Goal: Book appointment/travel/reservation

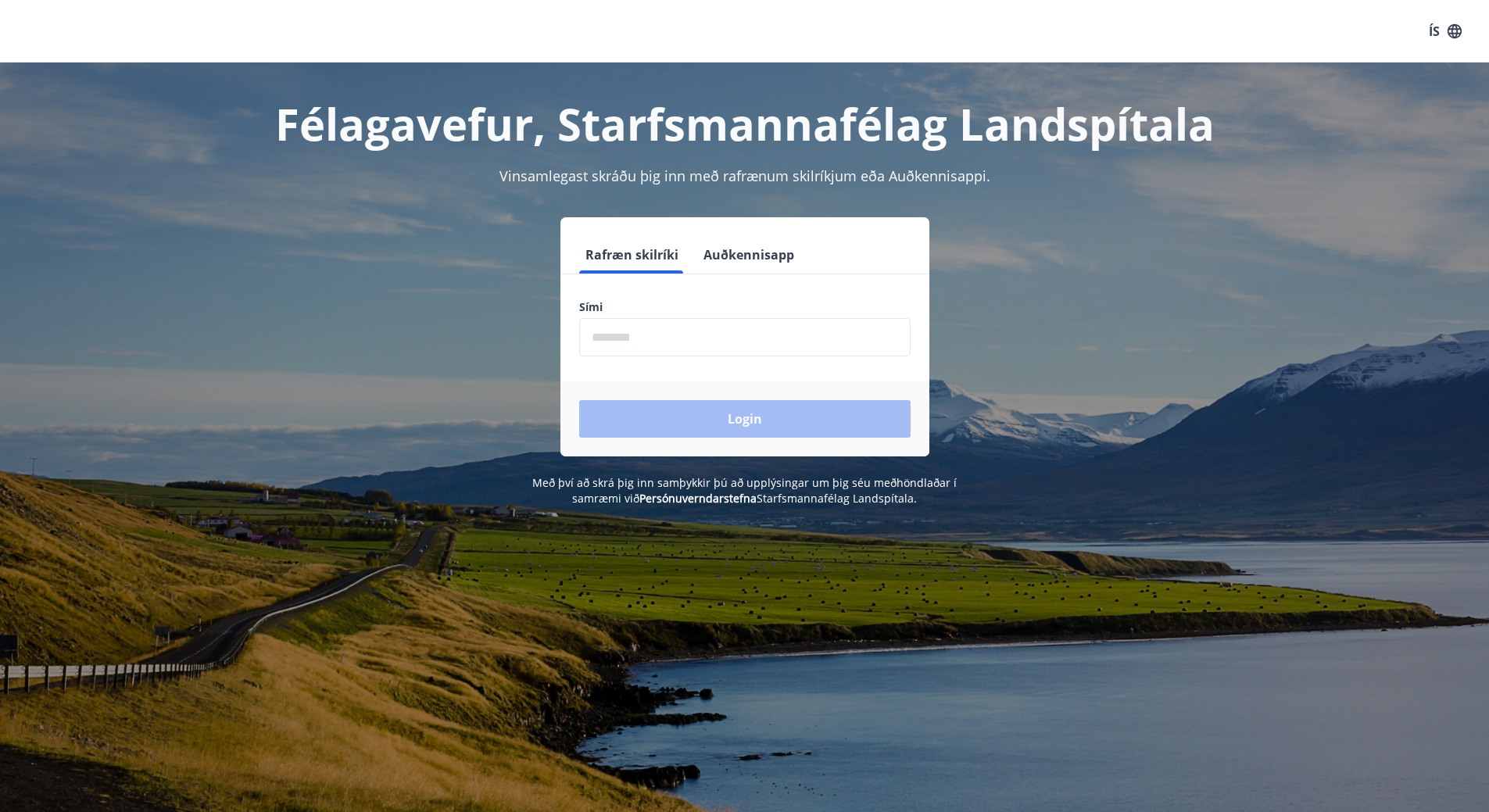
click at [816, 339] on input "phone" at bounding box center [744, 337] width 331 height 38
type input "********"
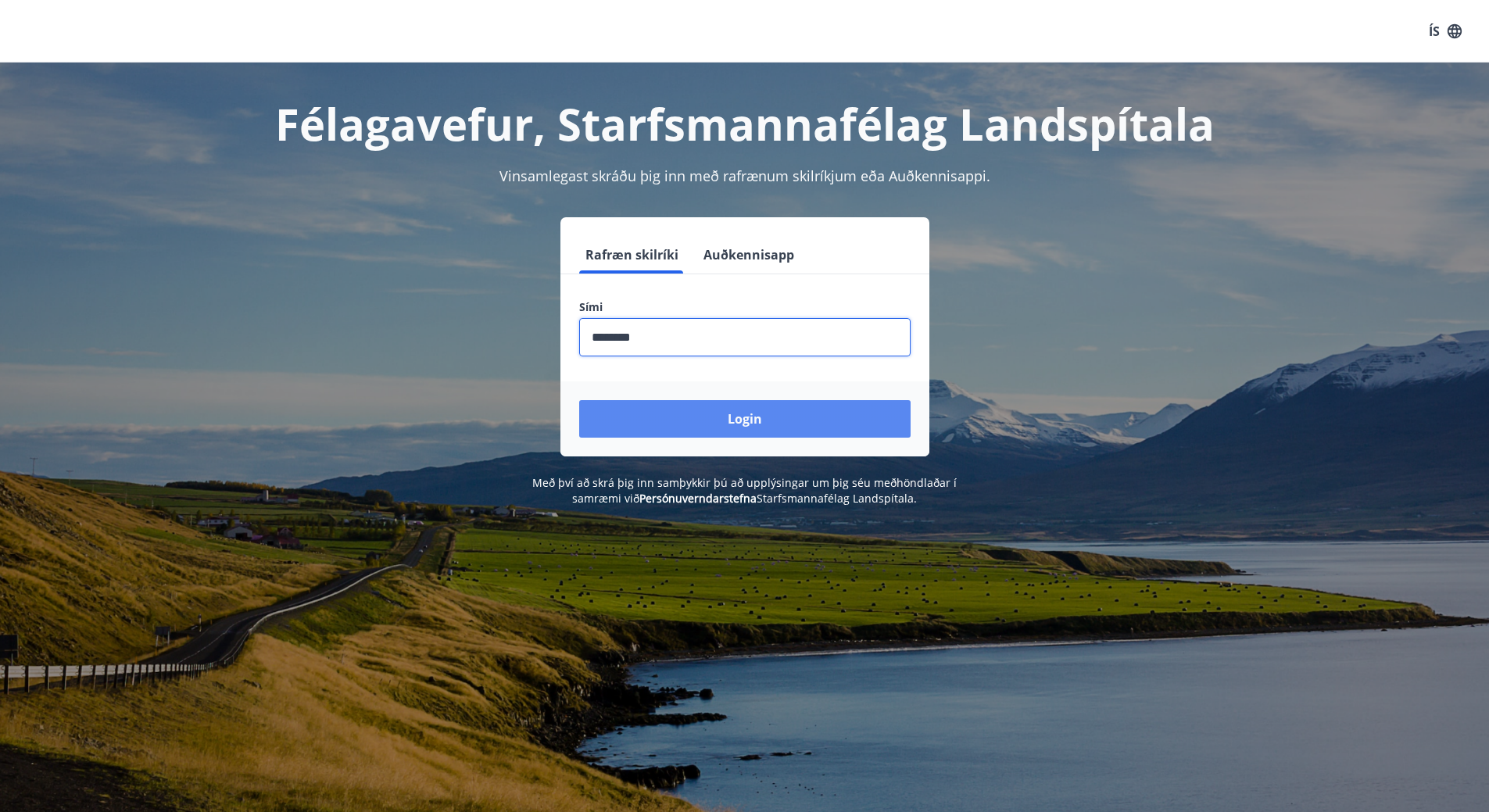
click at [715, 418] on button "Login" at bounding box center [744, 419] width 331 height 38
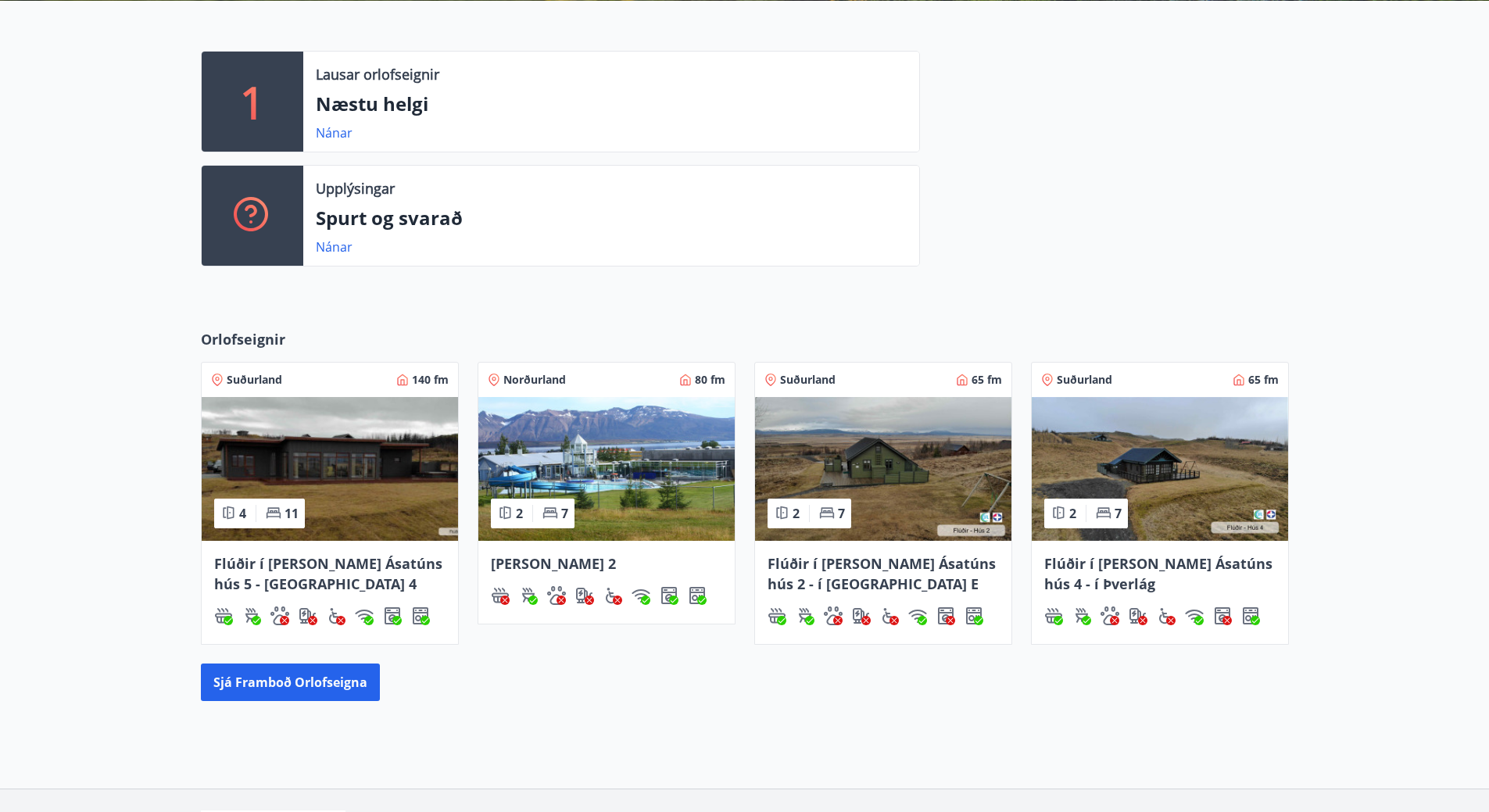
scroll to position [391, 0]
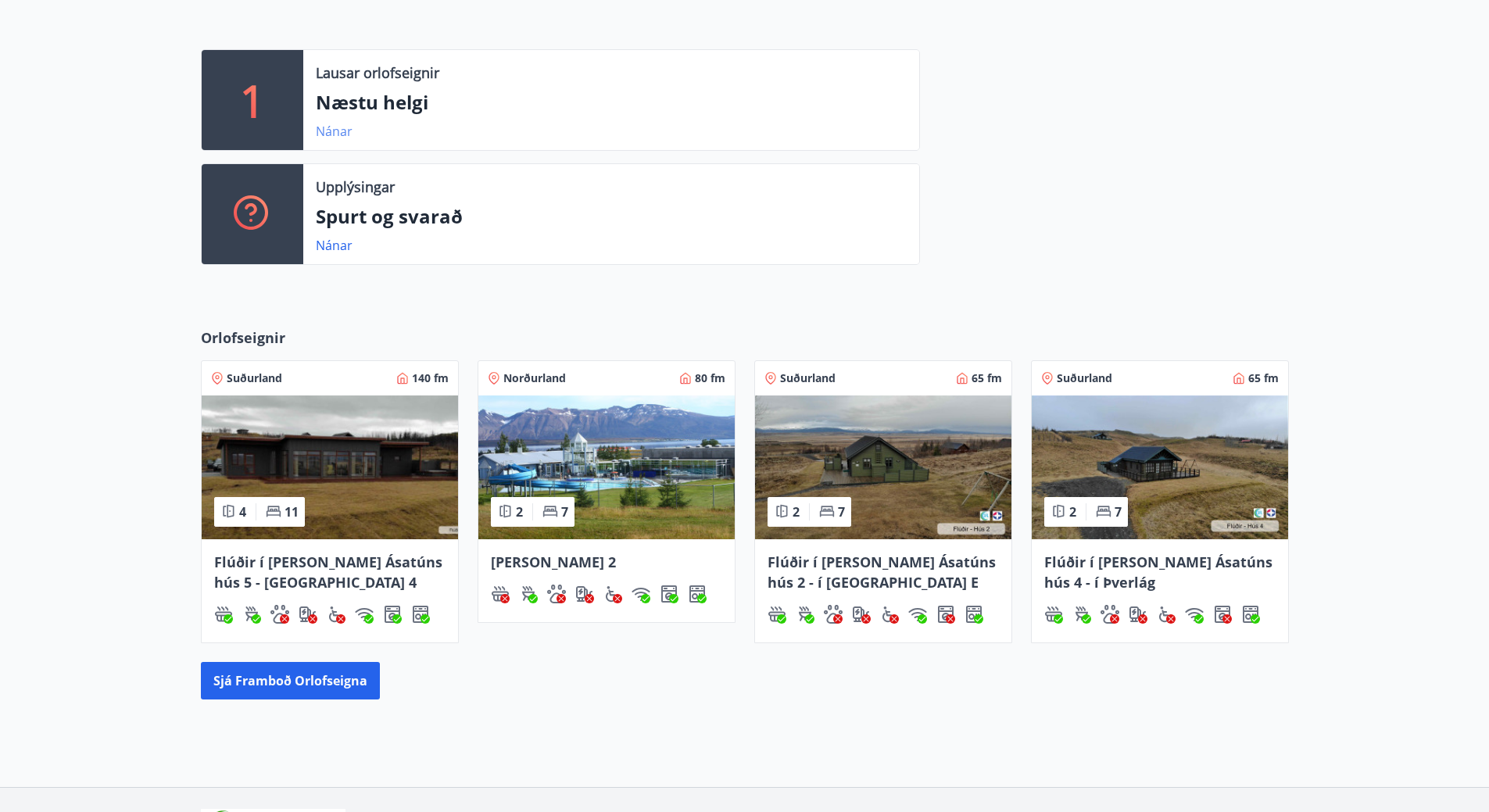
click at [330, 131] on link "Nánar" at bounding box center [334, 131] width 37 height 17
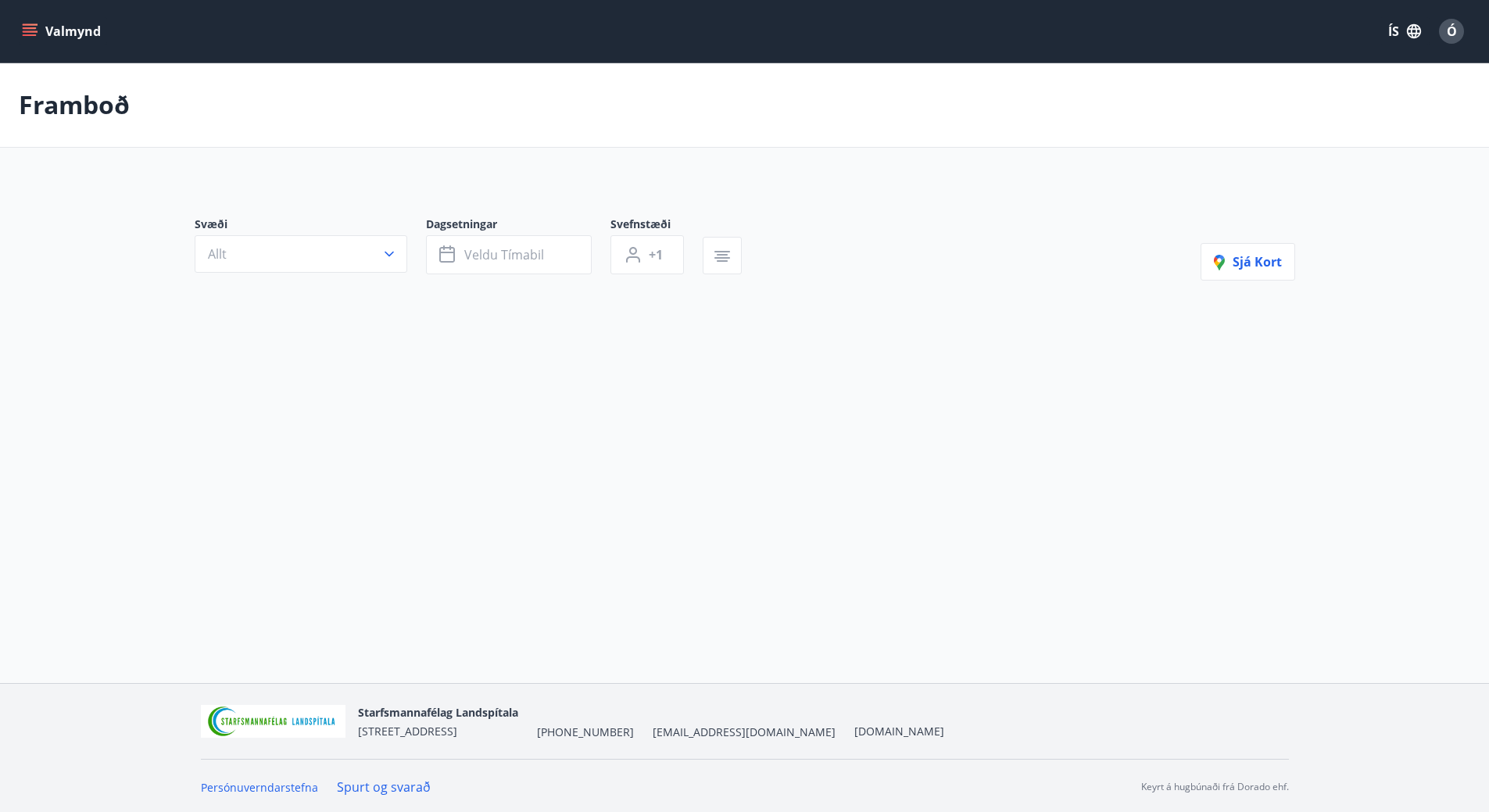
type input "*"
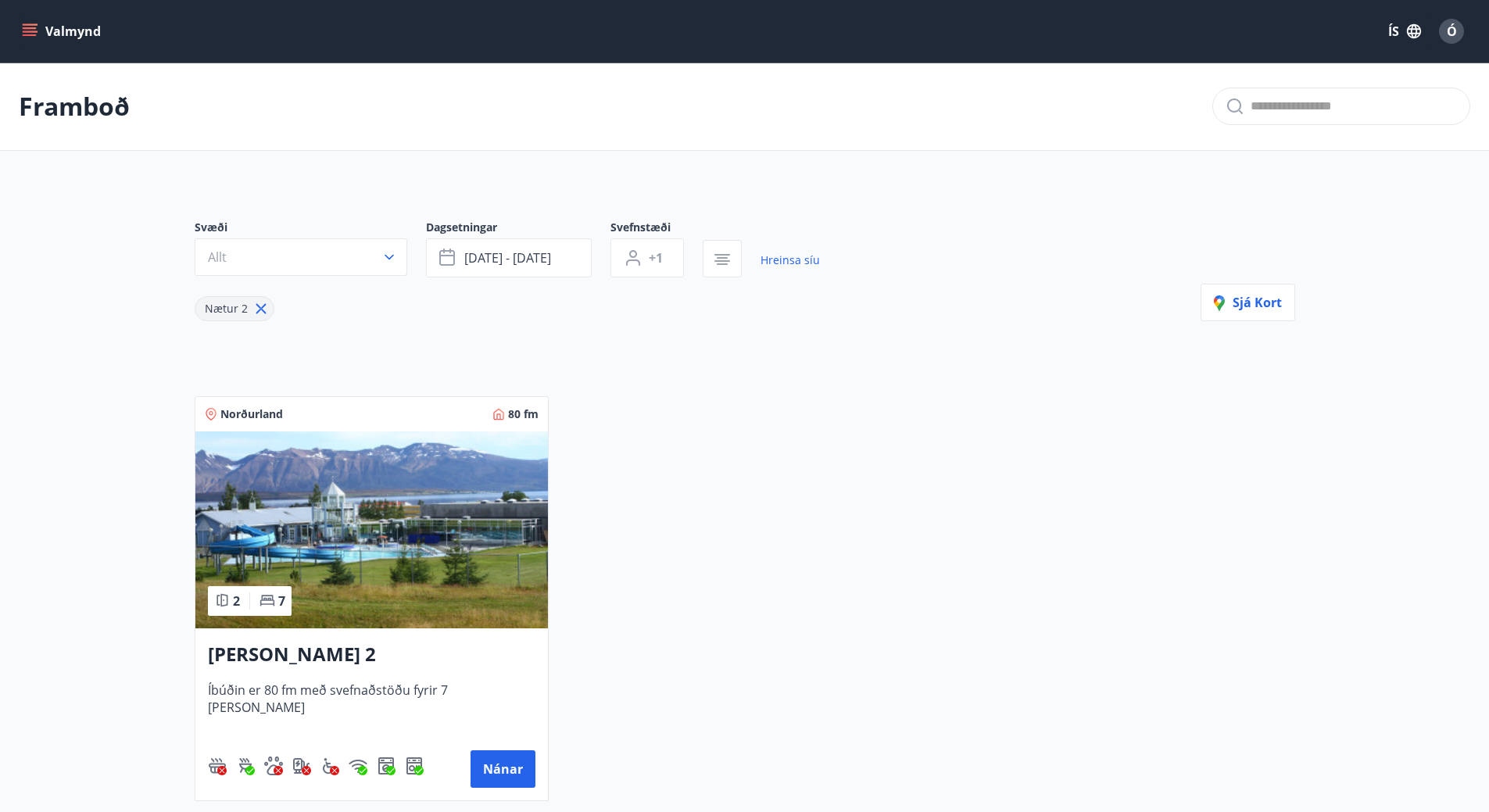
click at [25, 34] on icon "menu" at bounding box center [29, 35] width 14 height 2
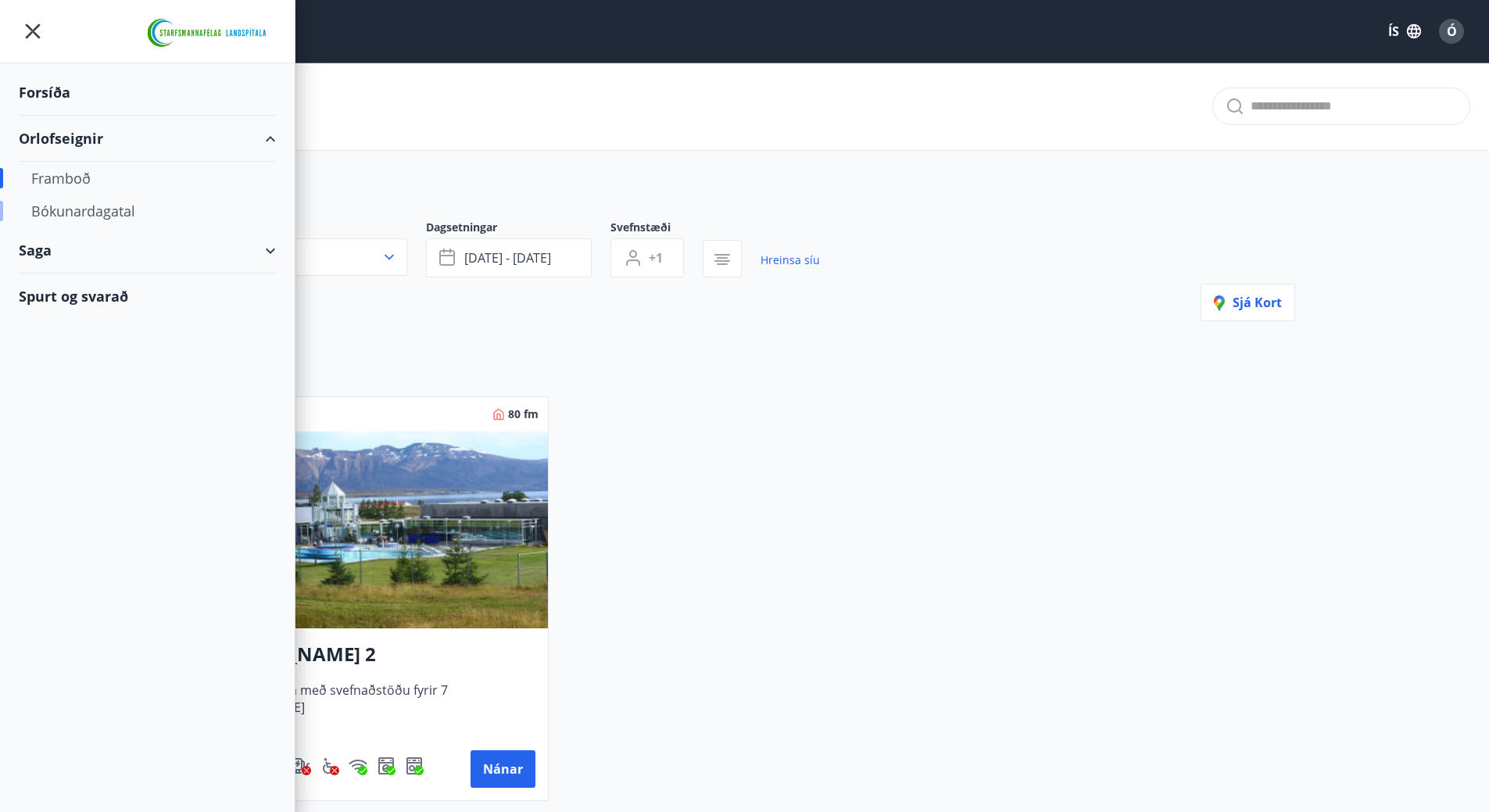
click at [82, 208] on div "Bókunardagatal" at bounding box center [147, 211] width 232 height 33
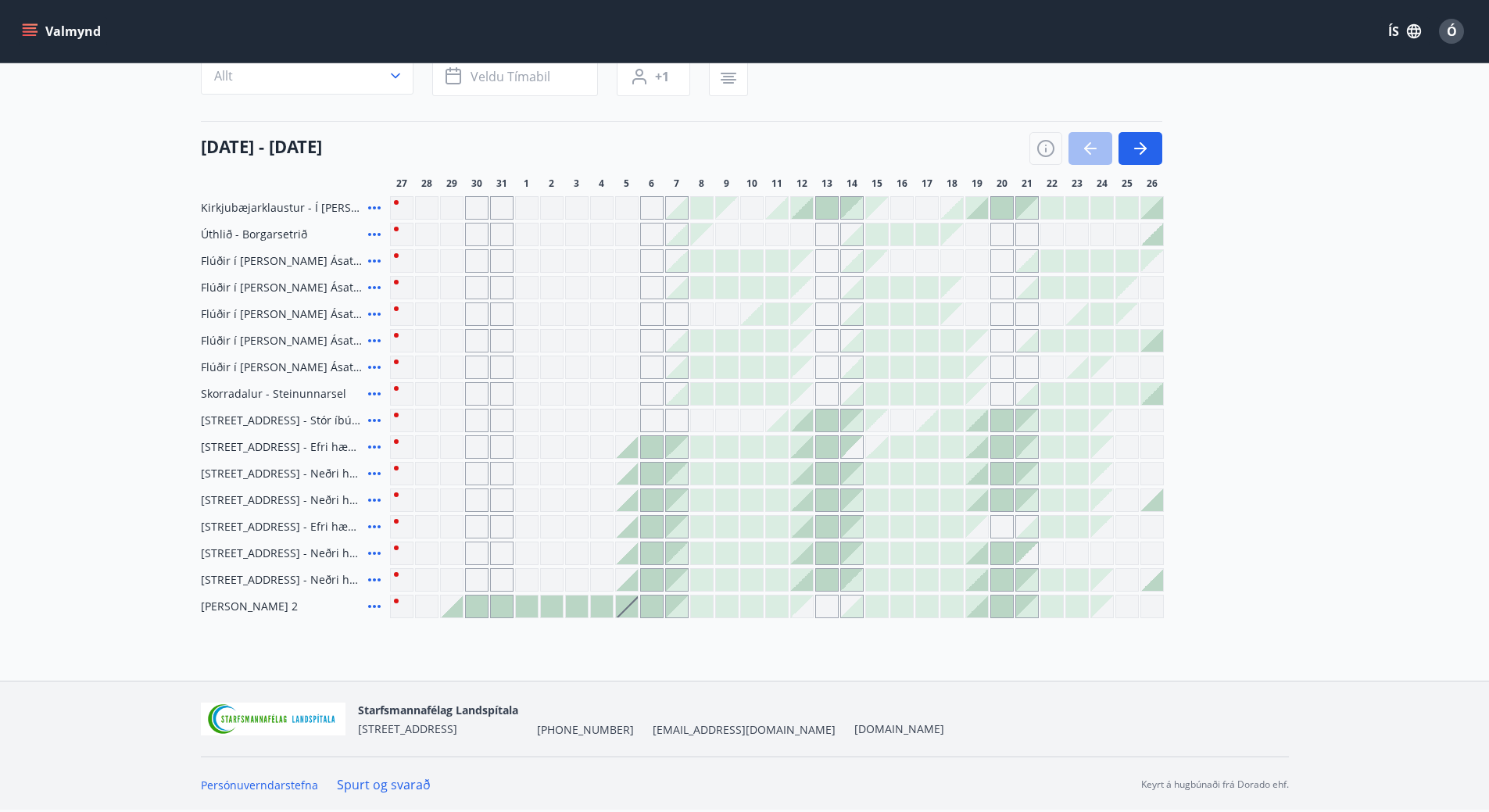
scroll to position [65, 0]
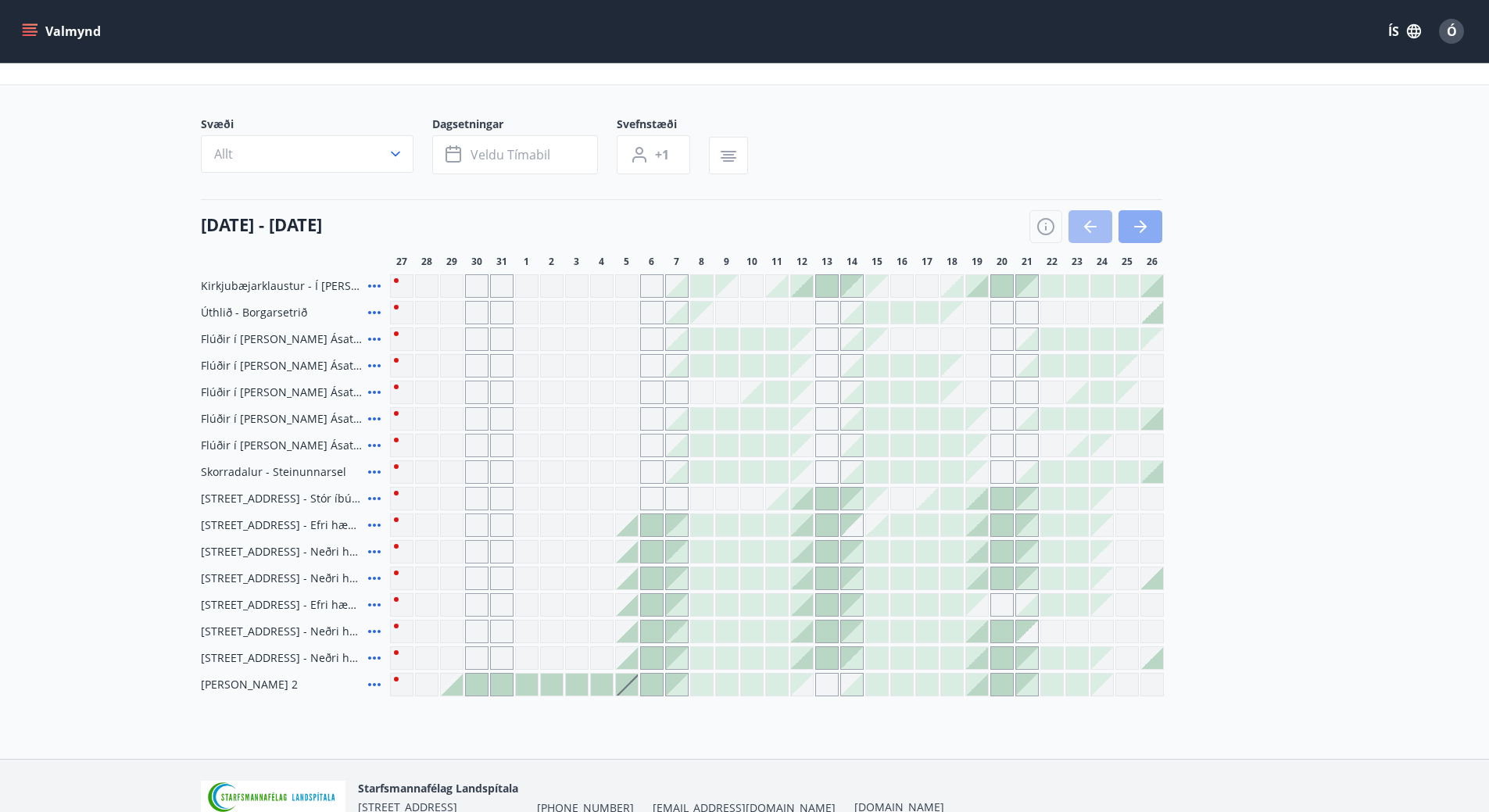
click at [1153, 219] on button "button" at bounding box center [1140, 227] width 44 height 33
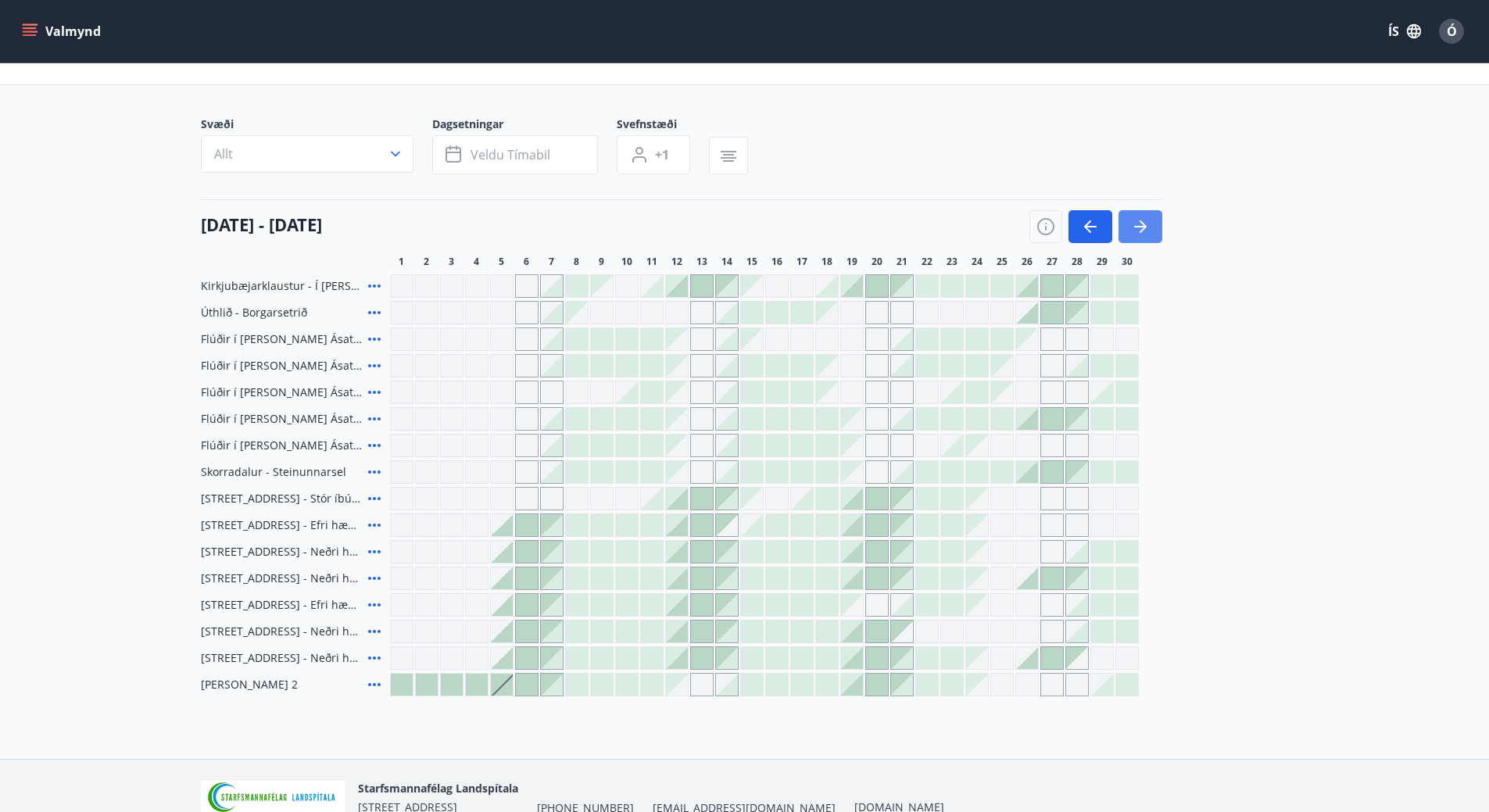
click at [1135, 222] on icon "button" at bounding box center [1140, 226] width 19 height 19
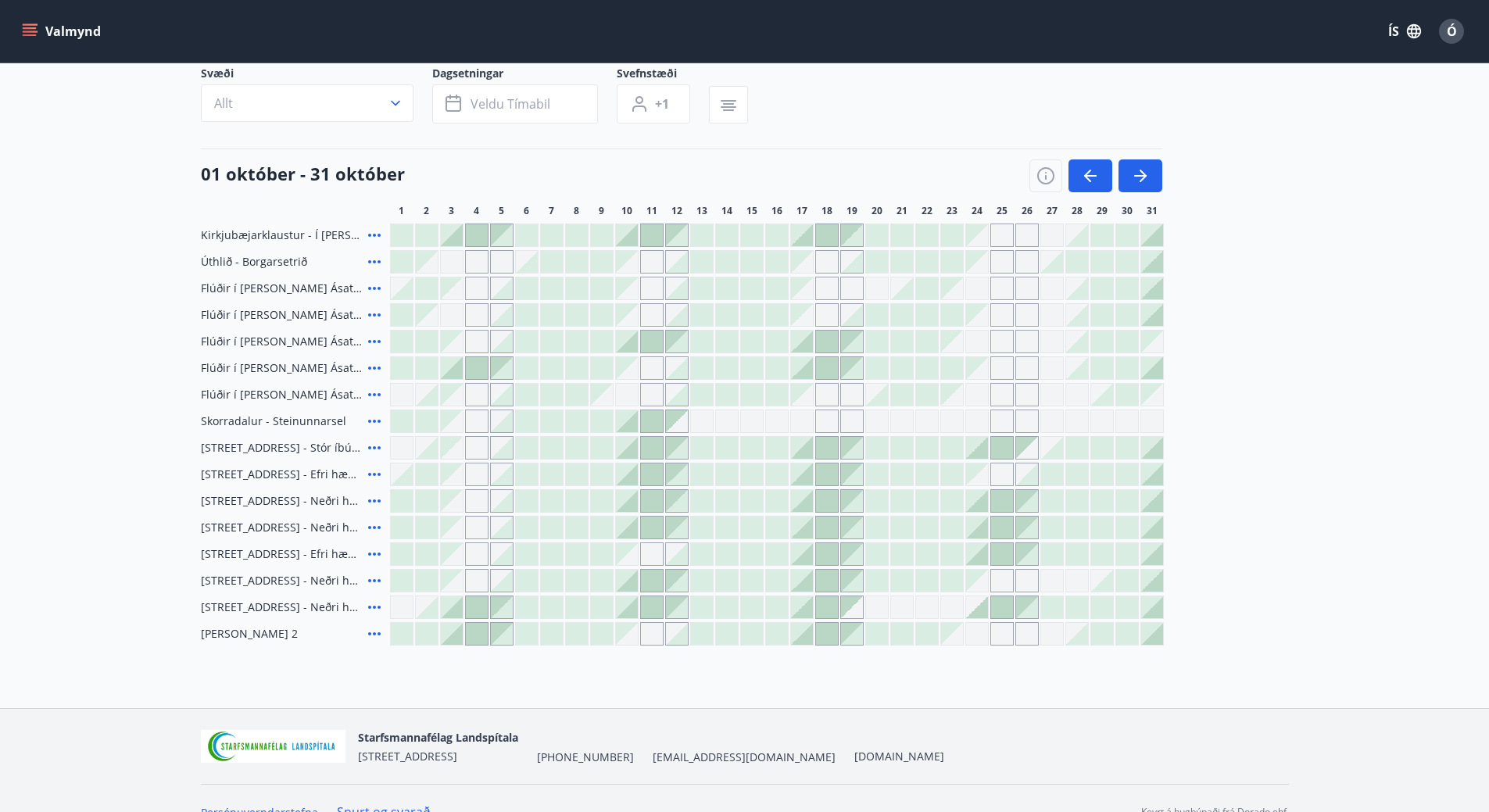
scroll to position [144, 0]
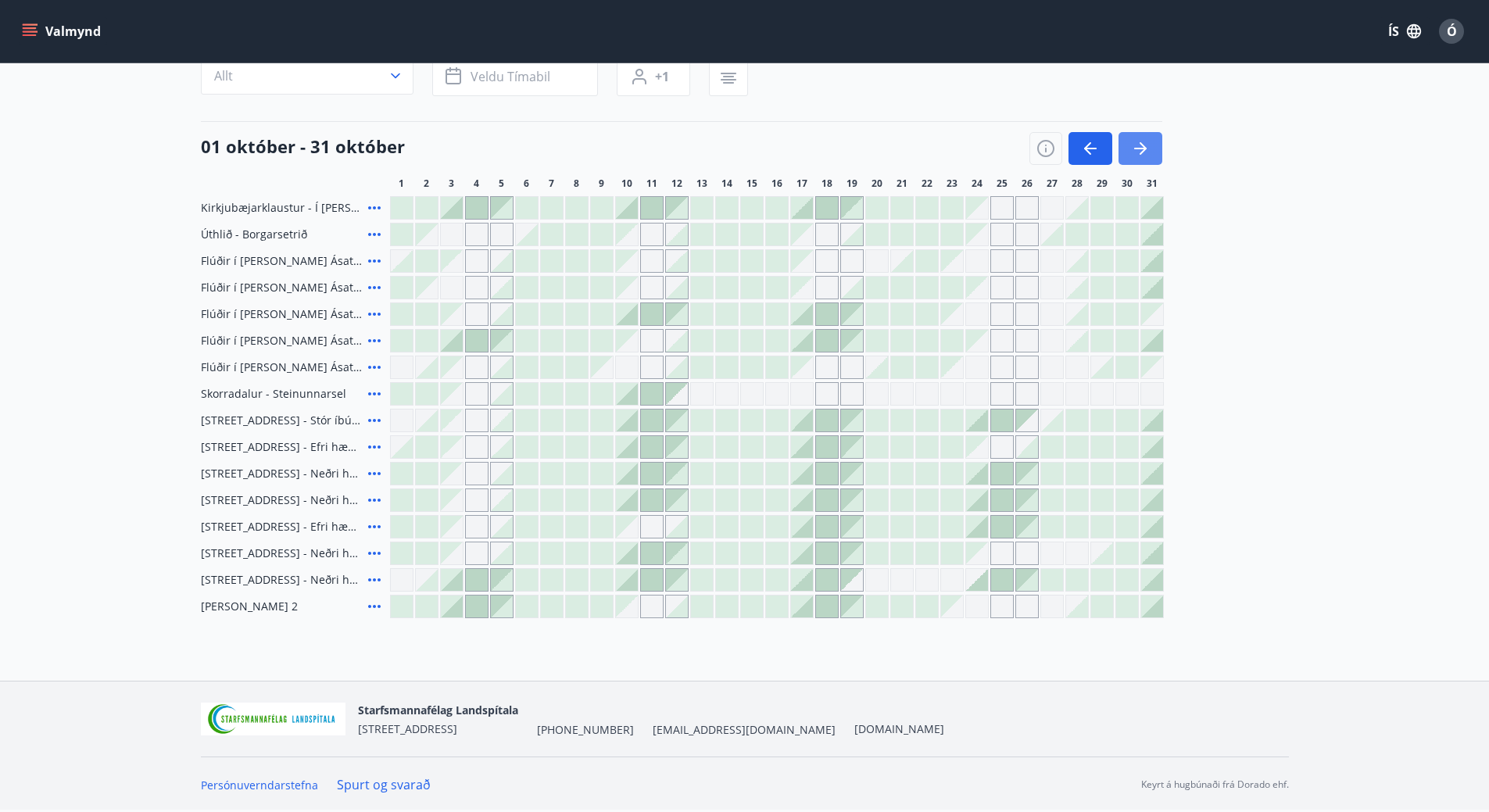
click at [1147, 156] on icon "button" at bounding box center [1140, 148] width 19 height 19
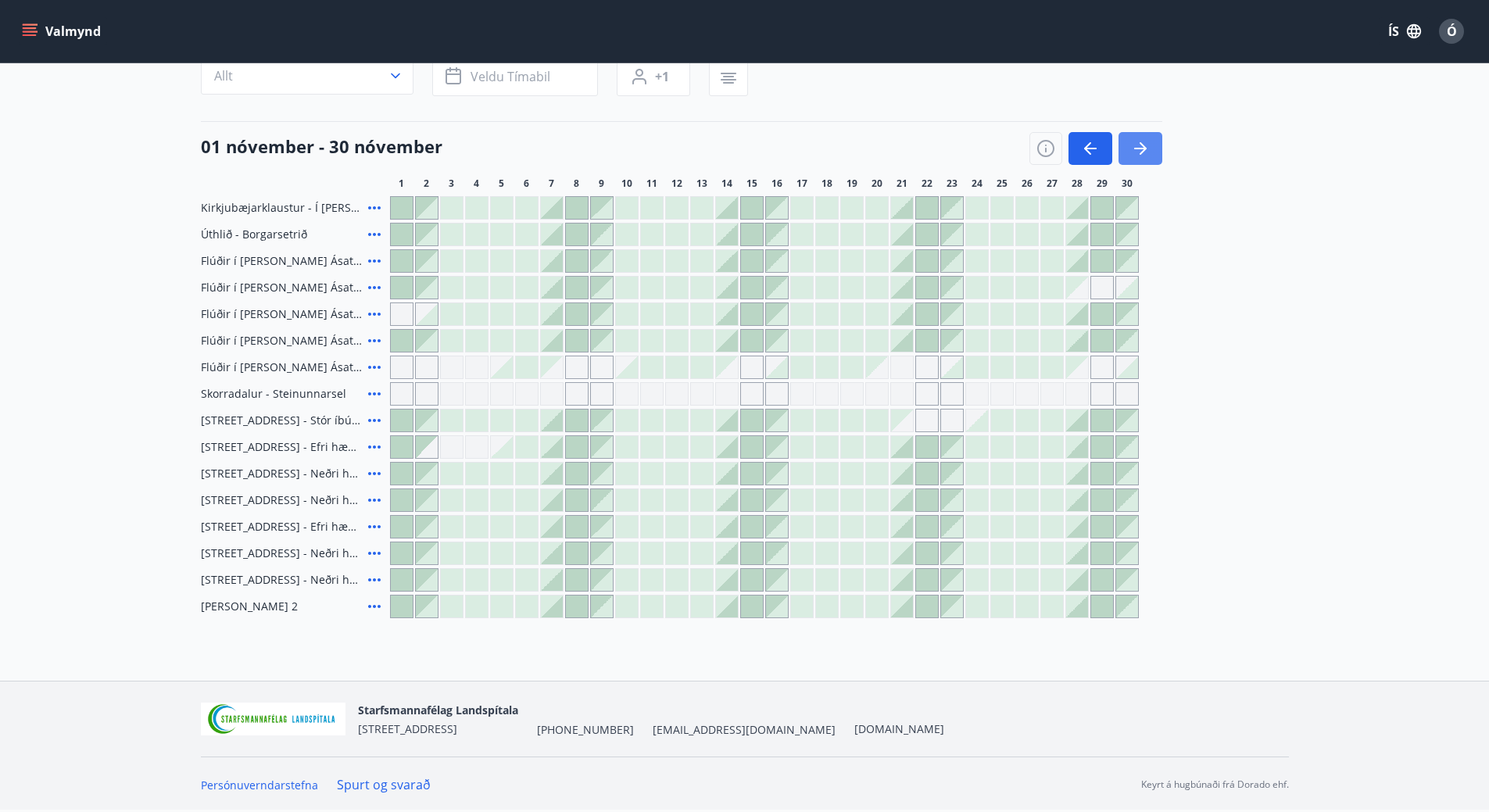
click at [1143, 159] on button "button" at bounding box center [1140, 149] width 44 height 33
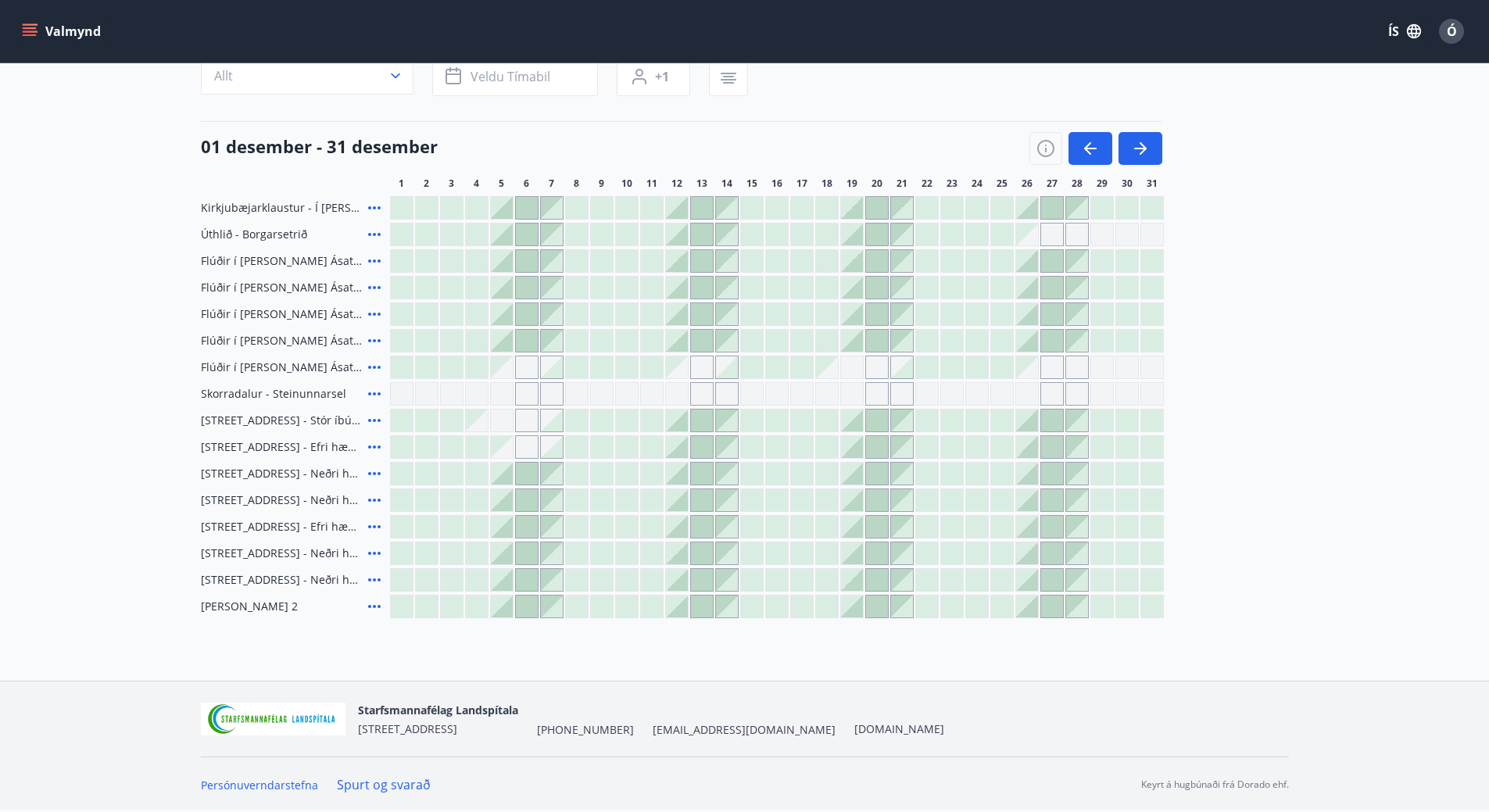
click at [528, 402] on div "Gráir dagar eru ekki bókanlegir" at bounding box center [527, 393] width 24 height 24
click at [597, 446] on div at bounding box center [602, 446] width 22 height 22
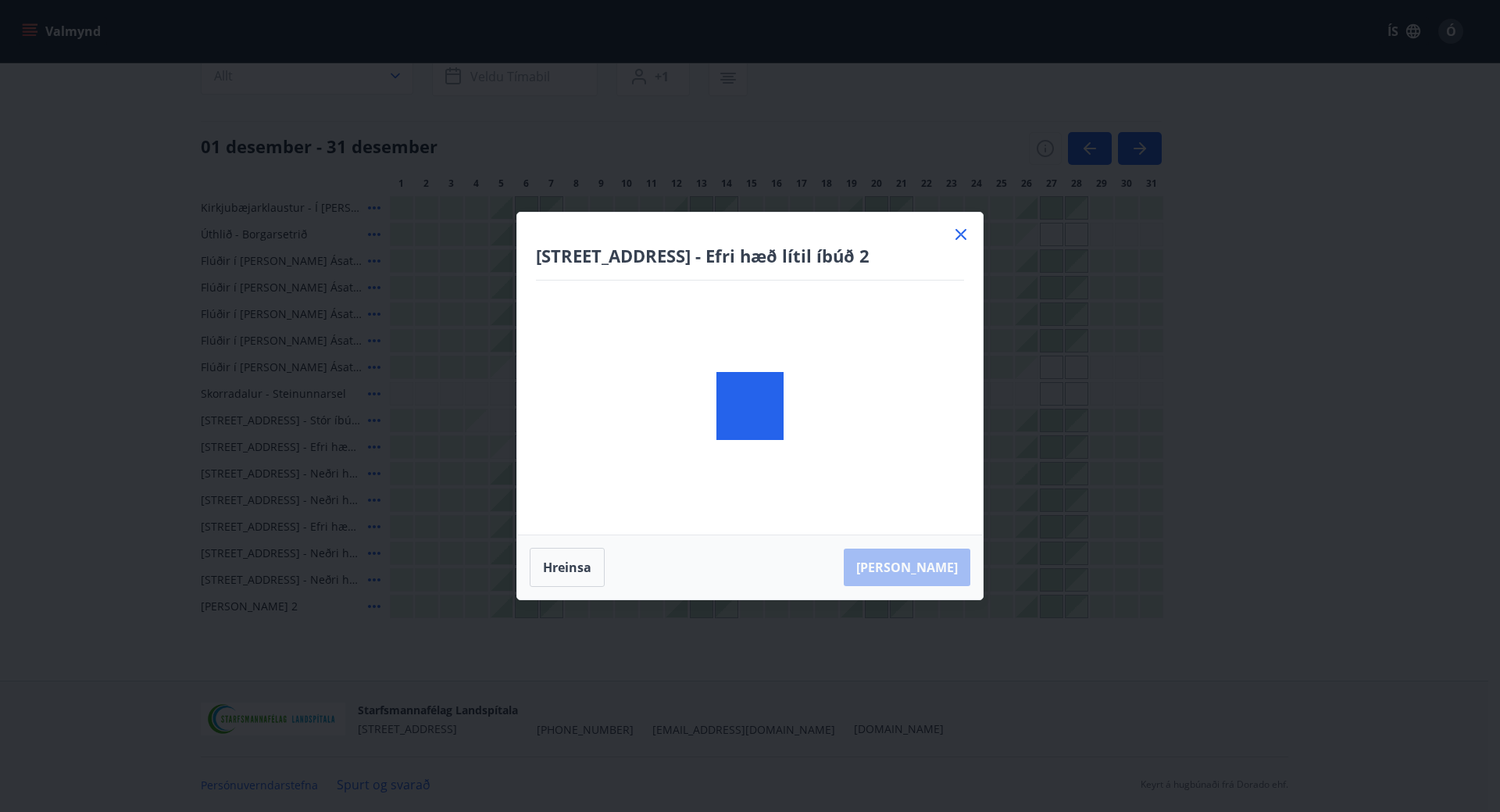
click at [579, 422] on div at bounding box center [750, 406] width 466 height 387
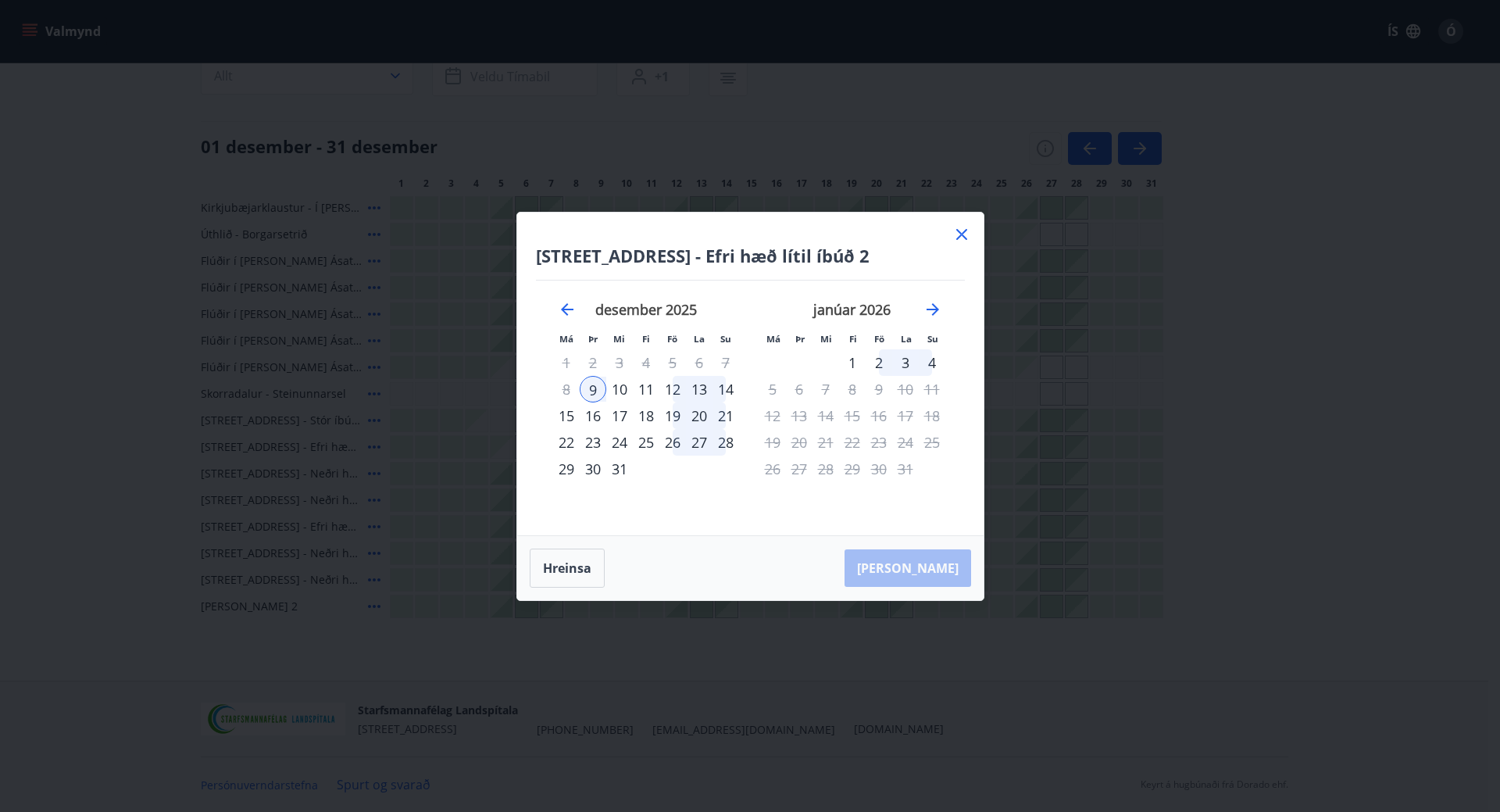
click at [946, 236] on div "Hrafnagilsstræti 23 - Efri hæð lítil íbúð 2 Má Þr Mi Fi Fö La Su Má Þr Mi Fi Fö…" at bounding box center [750, 373] width 466 height 322
click at [962, 233] on icon at bounding box center [961, 233] width 11 height 11
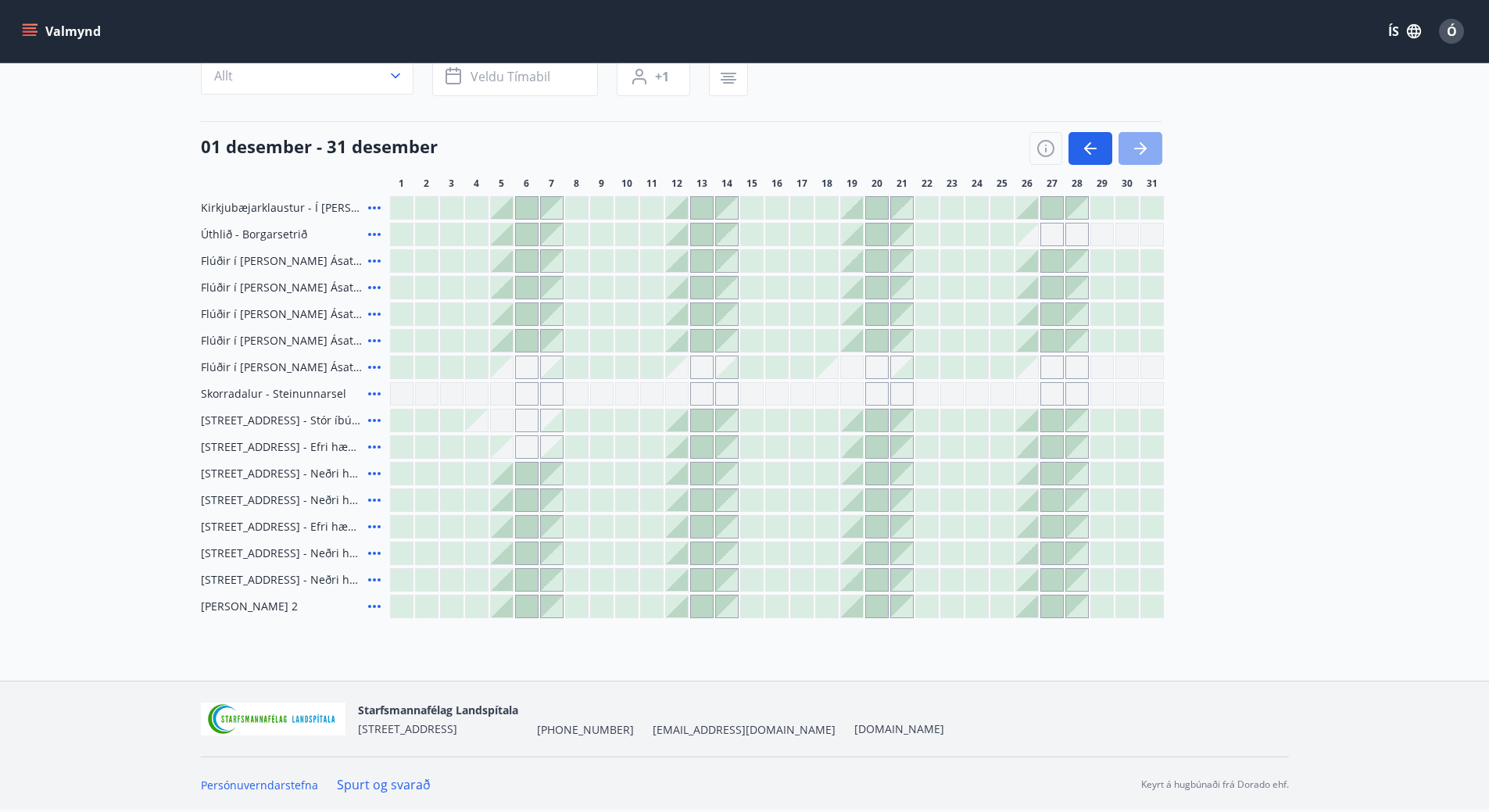
click at [1136, 151] on icon "button" at bounding box center [1140, 148] width 19 height 19
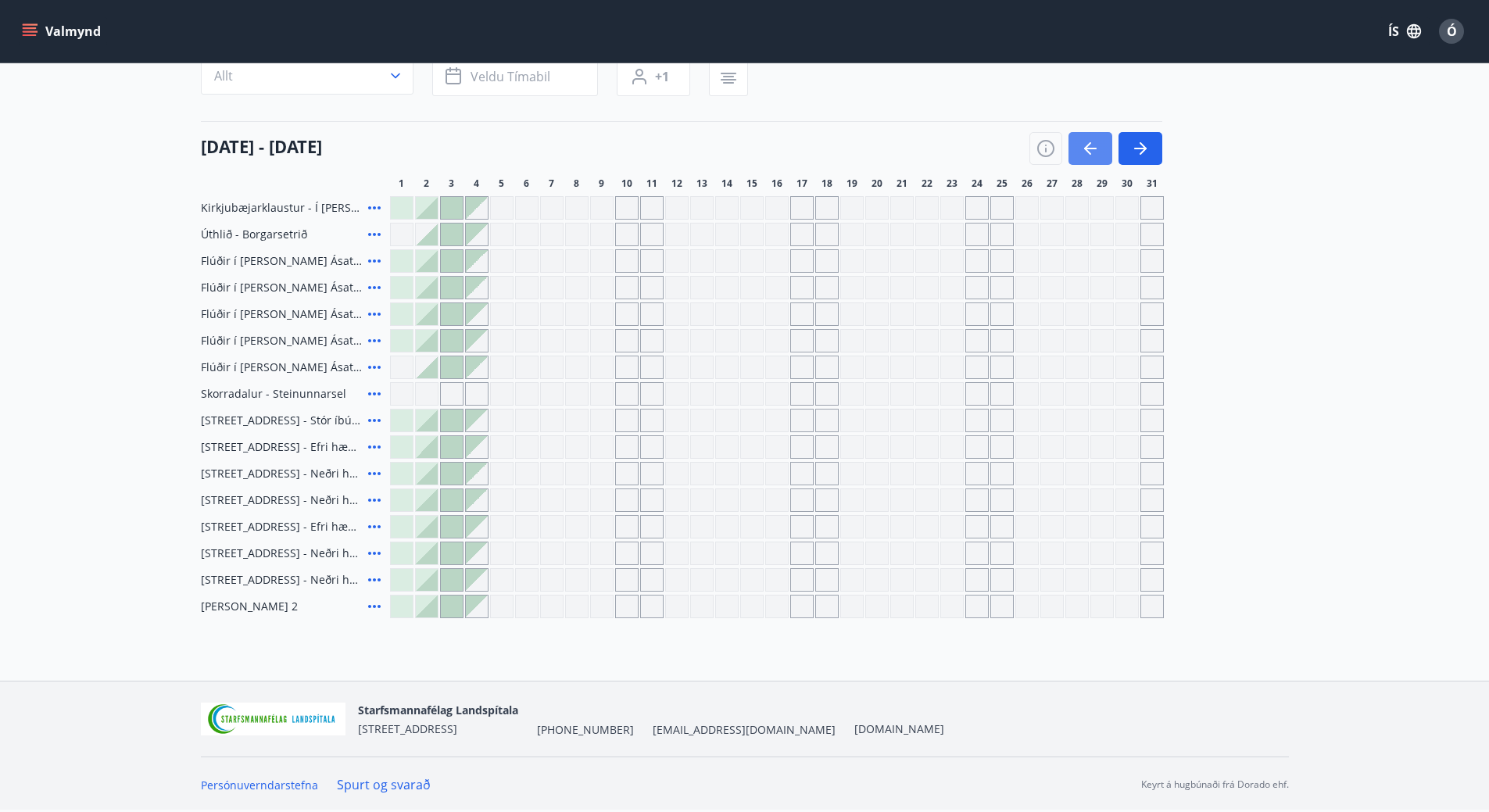
click at [1078, 155] on button "button" at bounding box center [1091, 149] width 44 height 33
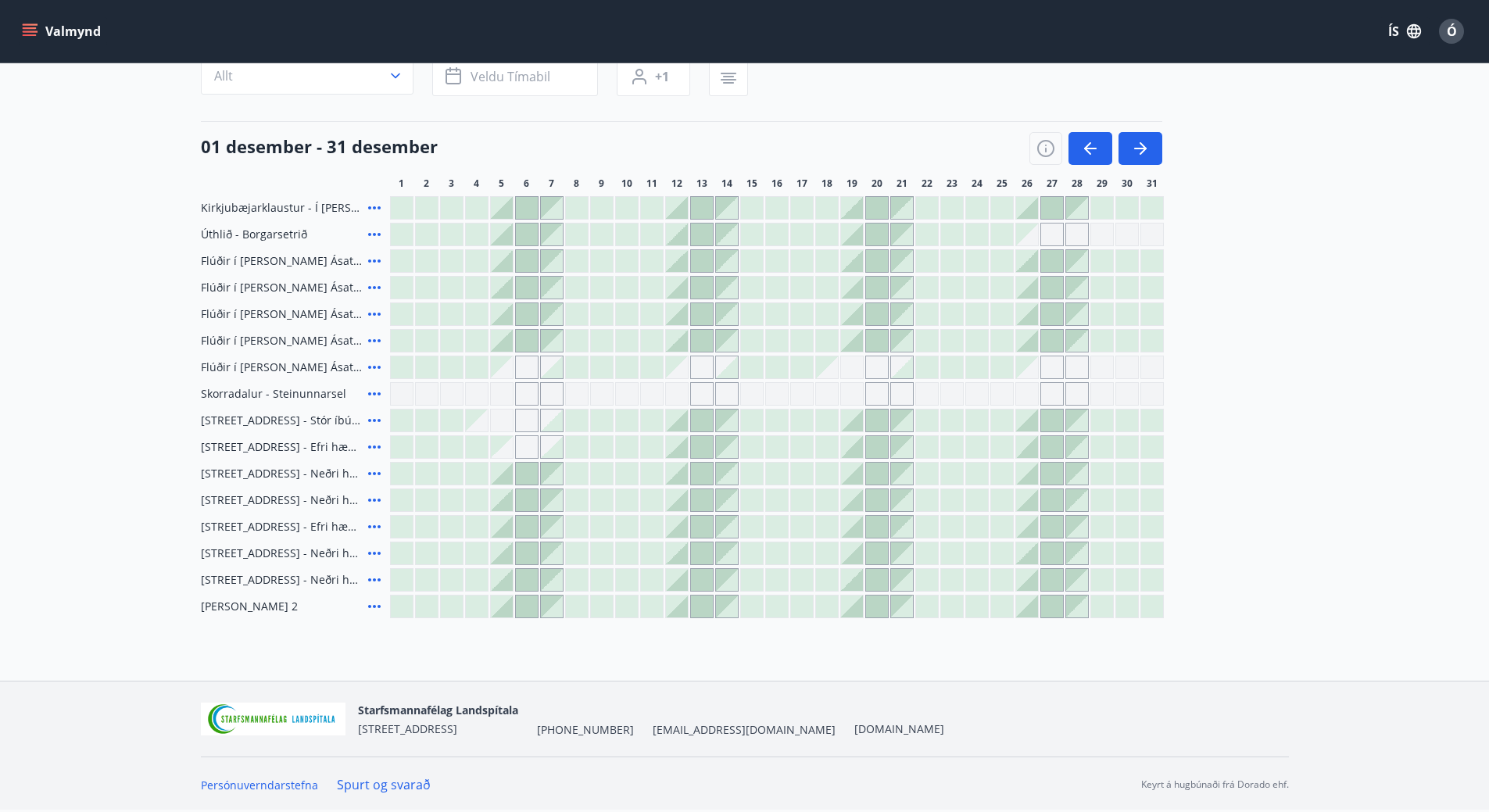
click at [1122, 310] on div at bounding box center [1127, 313] width 22 height 22
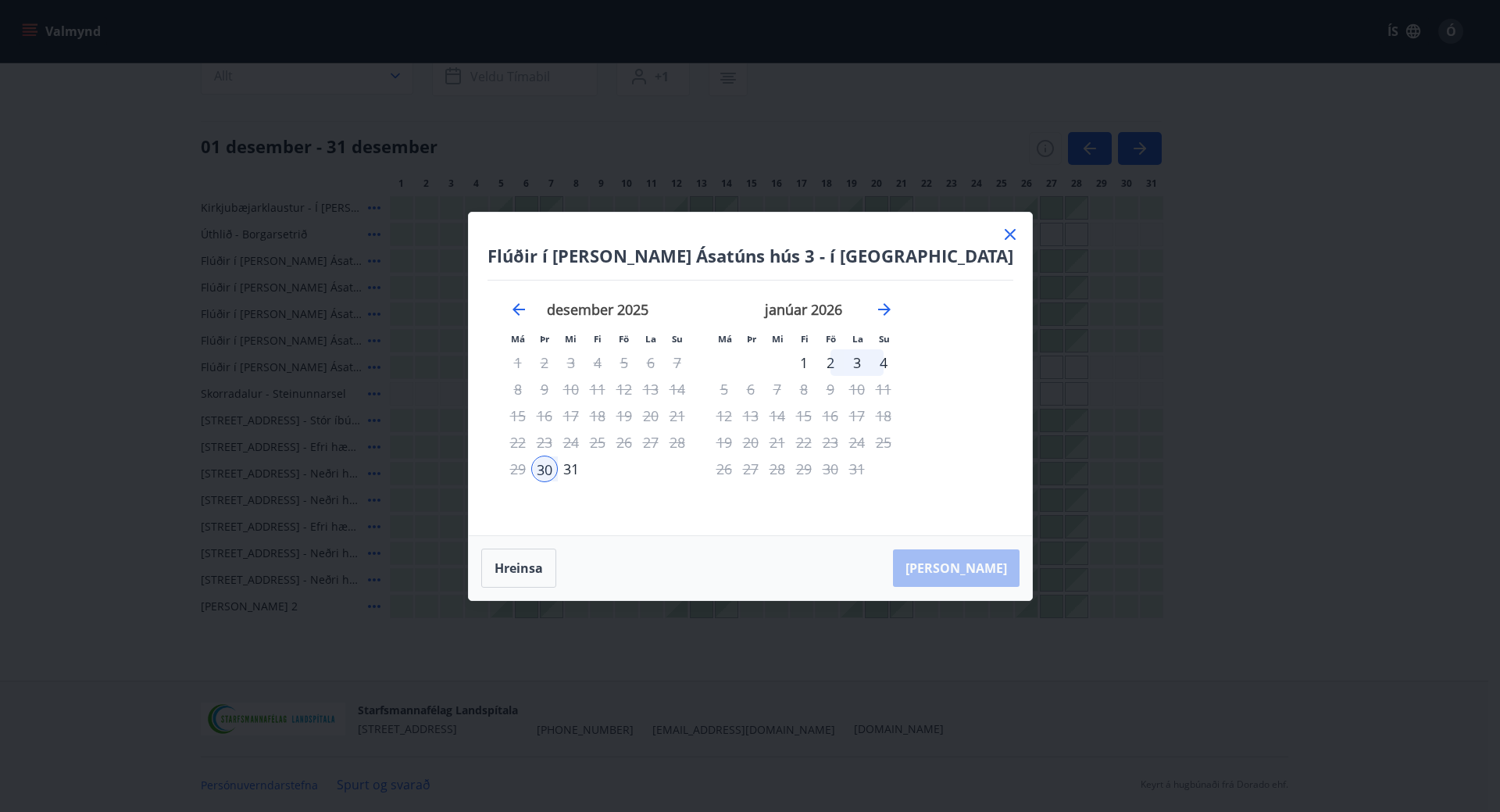
click at [844, 362] on div "2" at bounding box center [830, 362] width 27 height 27
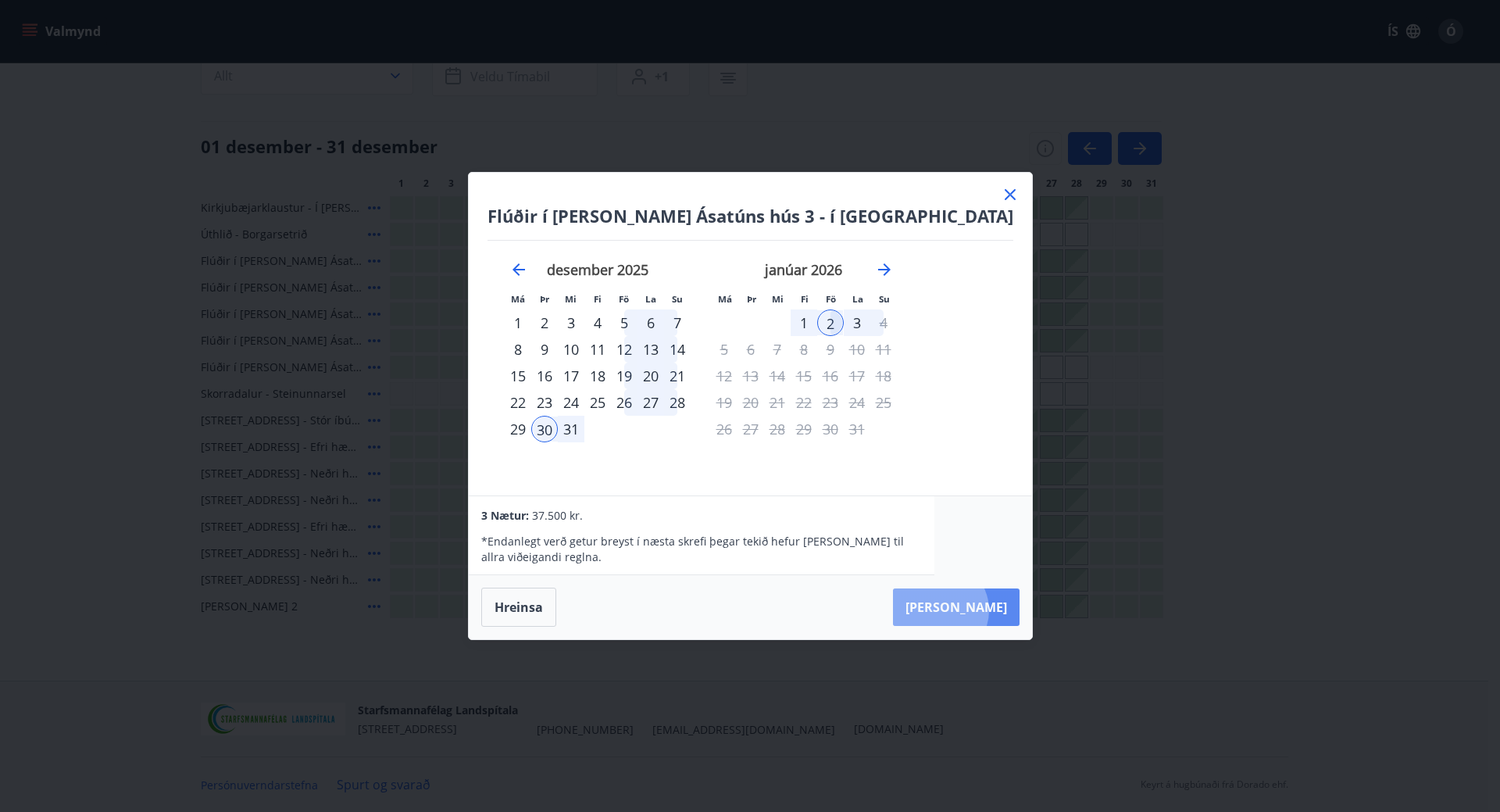
click at [939, 610] on button "[PERSON_NAME]" at bounding box center [956, 607] width 126 height 38
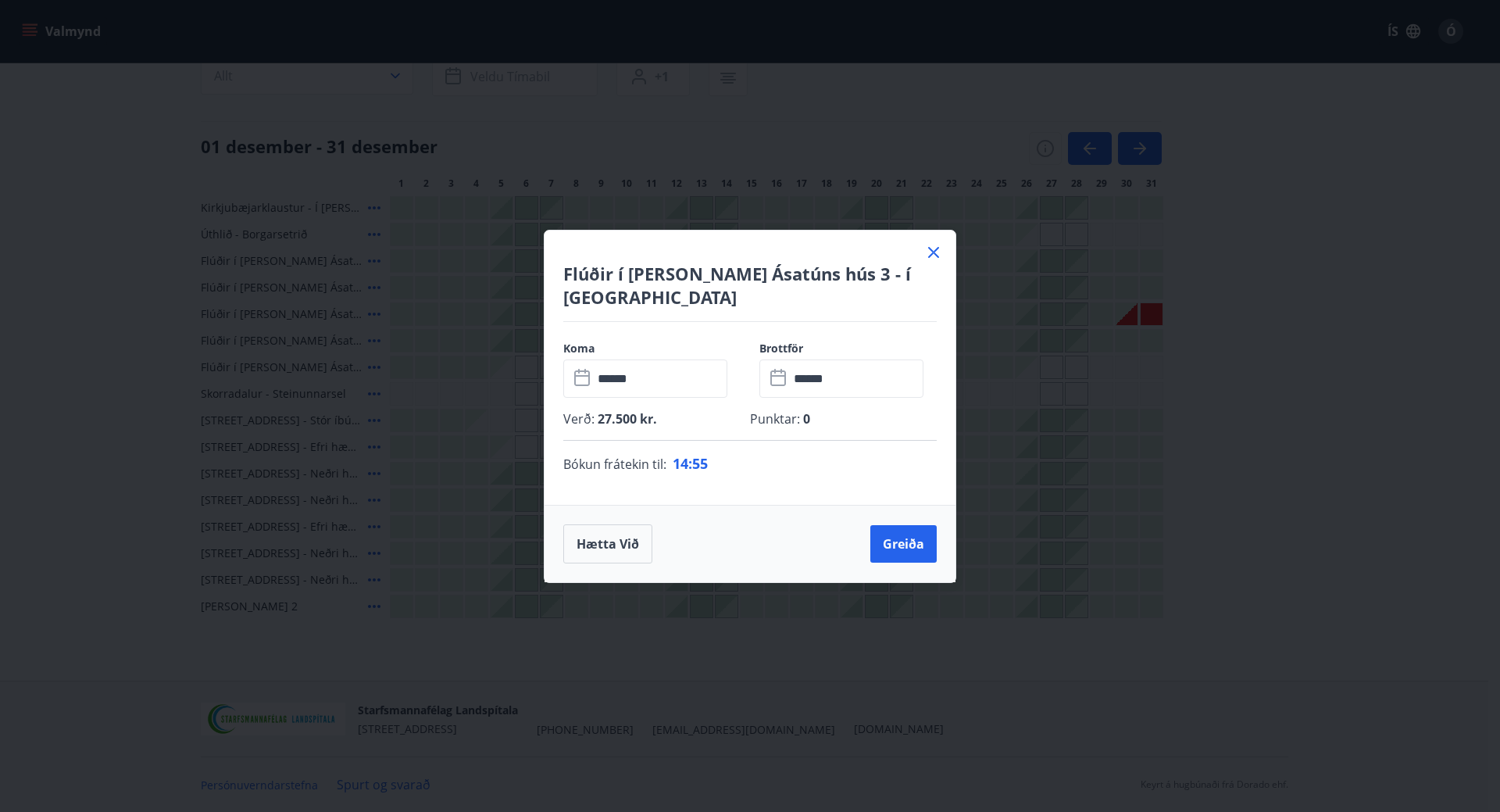
click at [938, 262] on icon at bounding box center [933, 252] width 19 height 19
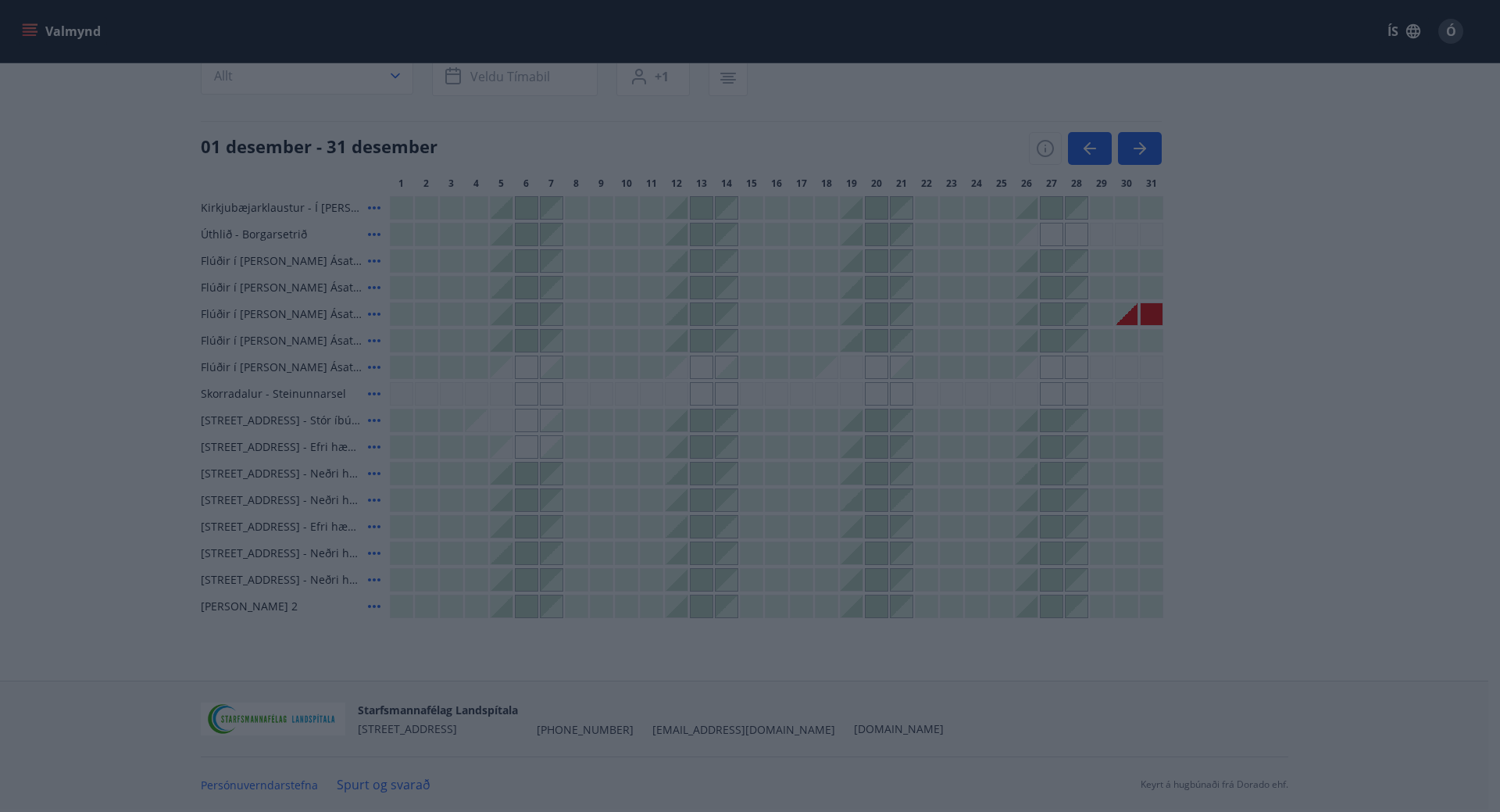
click at [581, 522] on div at bounding box center [750, 406] width 411 height 277
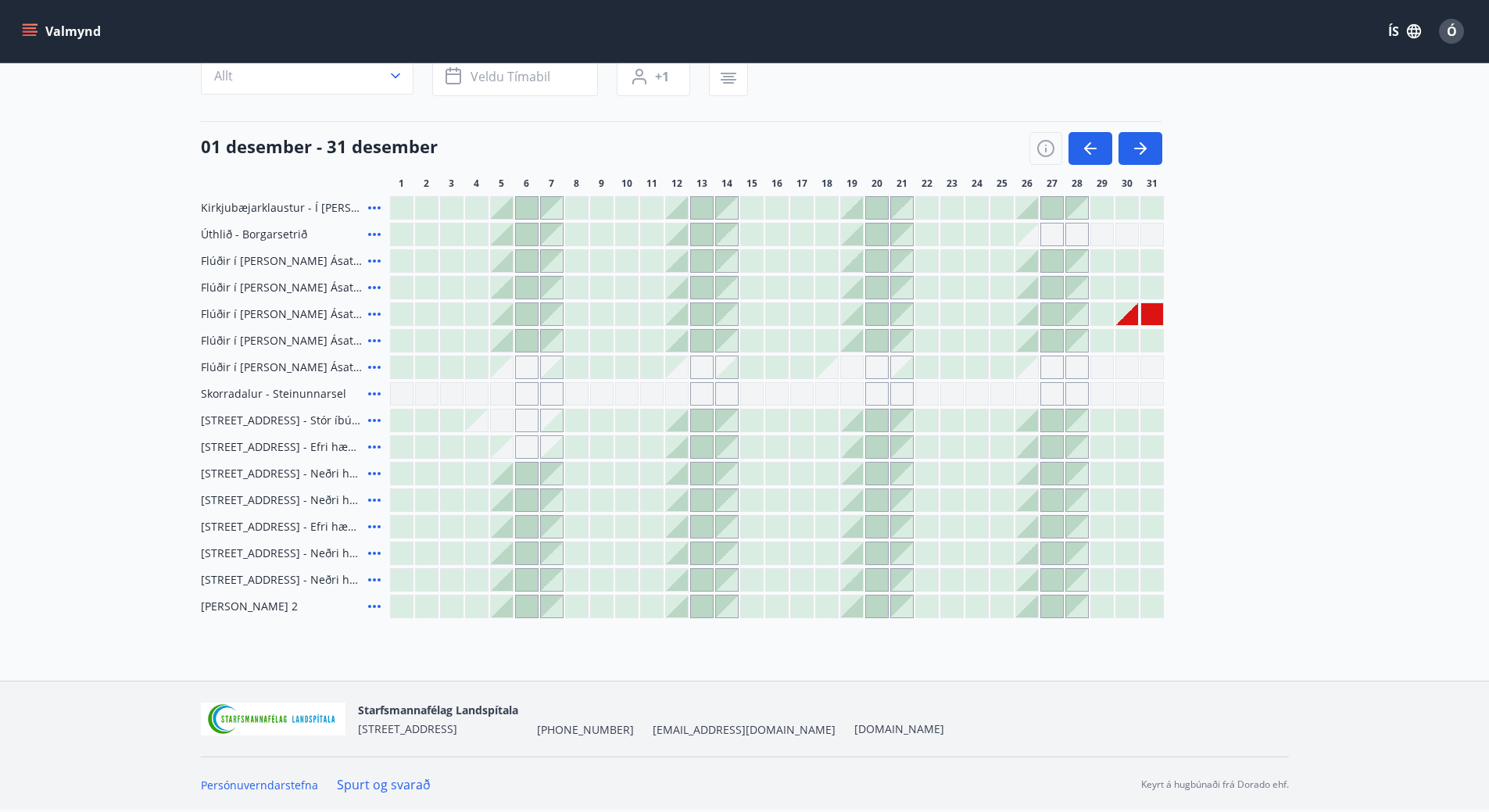
click at [278, 316] on span "Flúðir í [PERSON_NAME] Ásatúns hús 3 - í [GEOGRAPHIC_DATA]" at bounding box center [281, 313] width 161 height 16
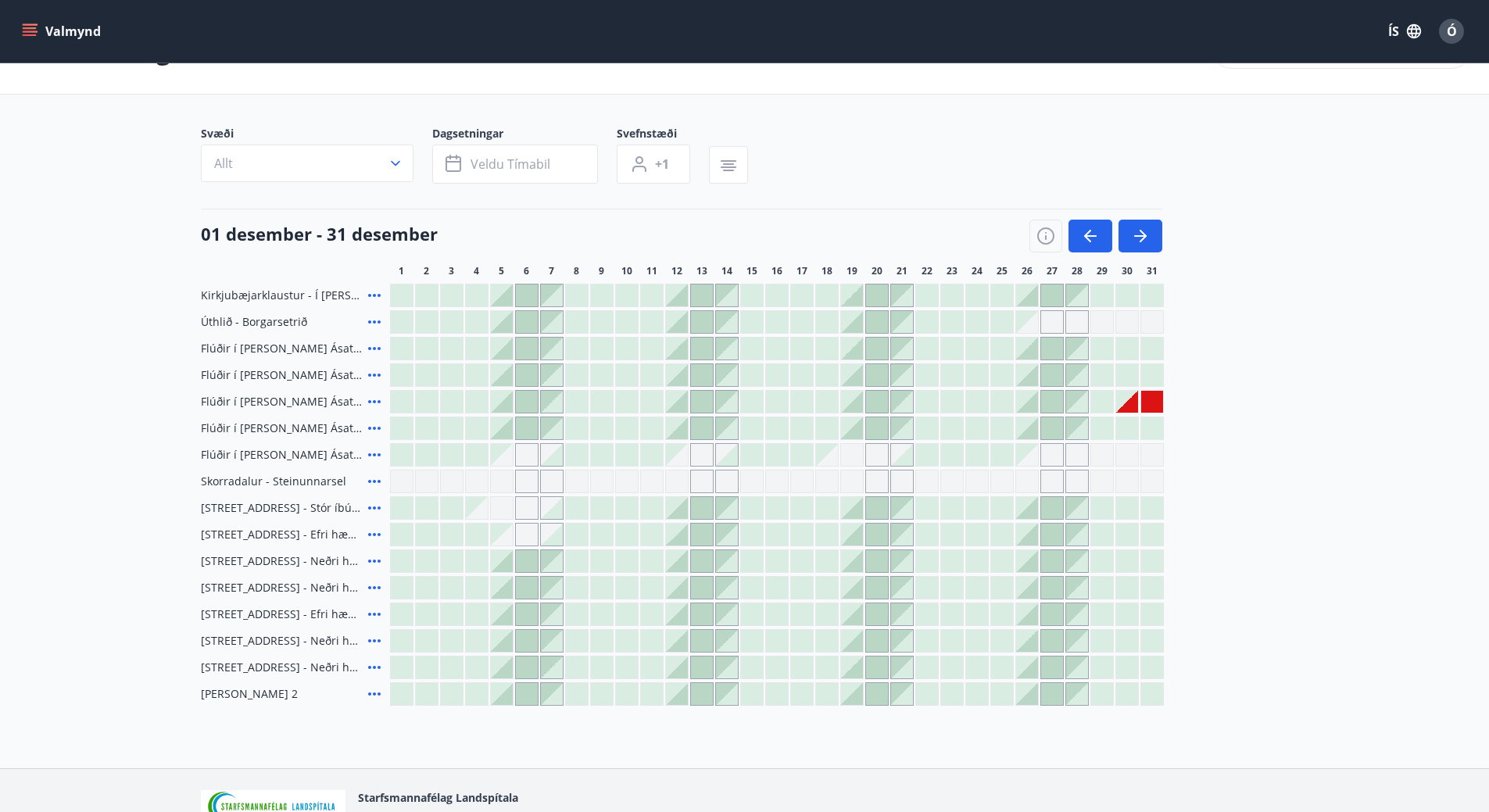
scroll to position [0, 0]
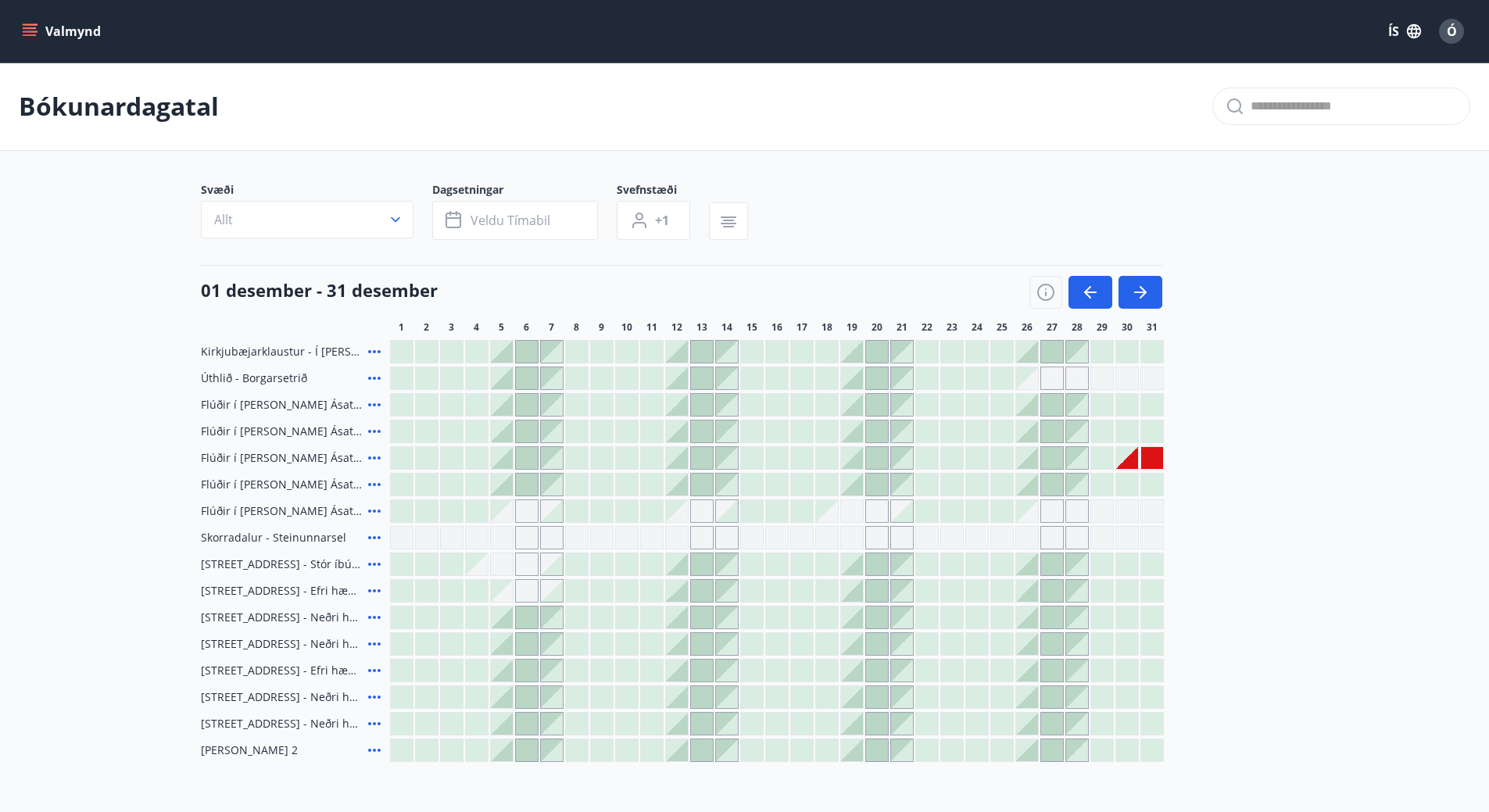
click at [30, 28] on icon "menu" at bounding box center [29, 29] width 14 height 2
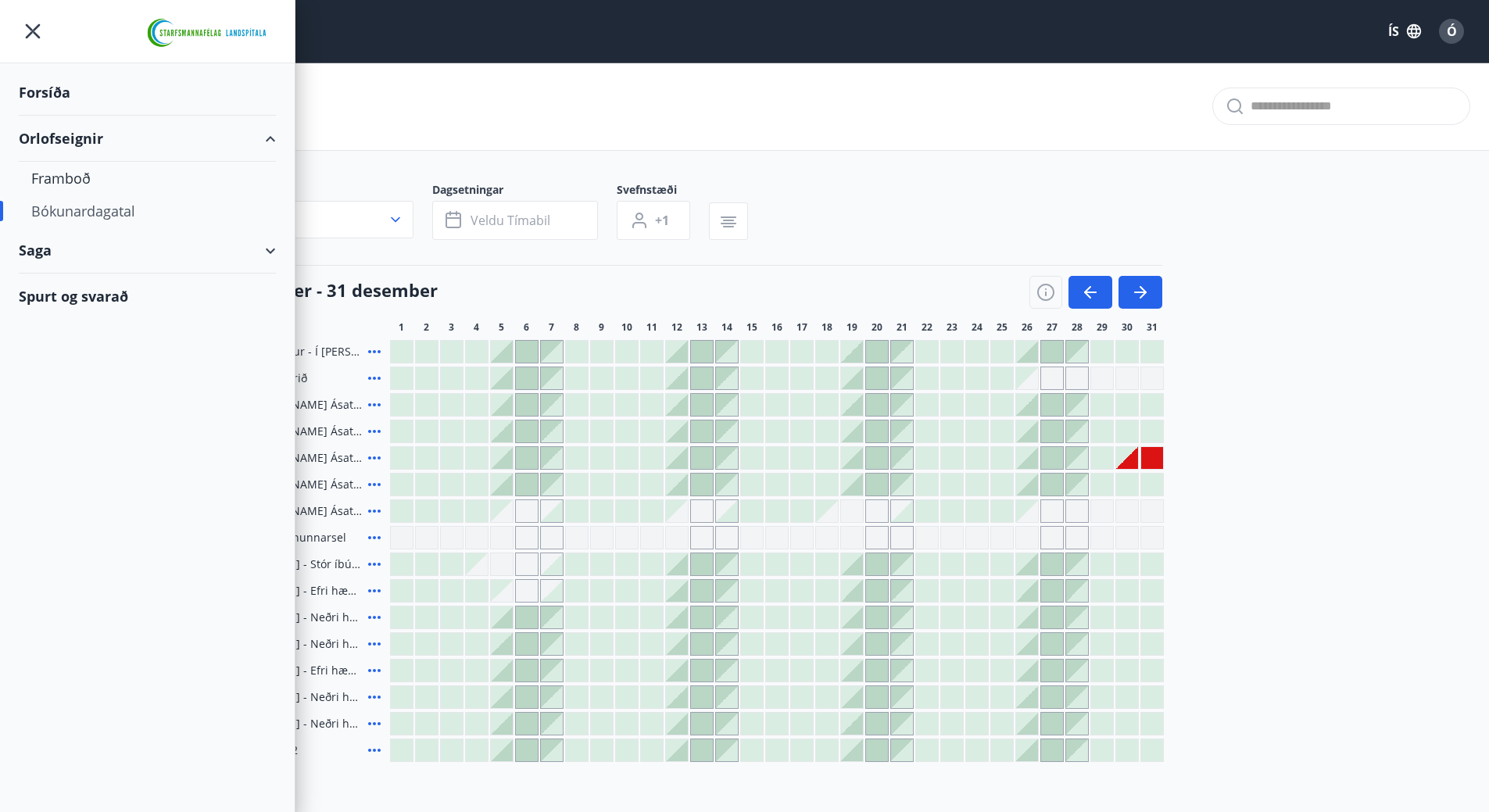
click at [272, 138] on div "Orlofseignir" at bounding box center [147, 139] width 257 height 46
click at [49, 177] on div "Framboð" at bounding box center [147, 178] width 232 height 33
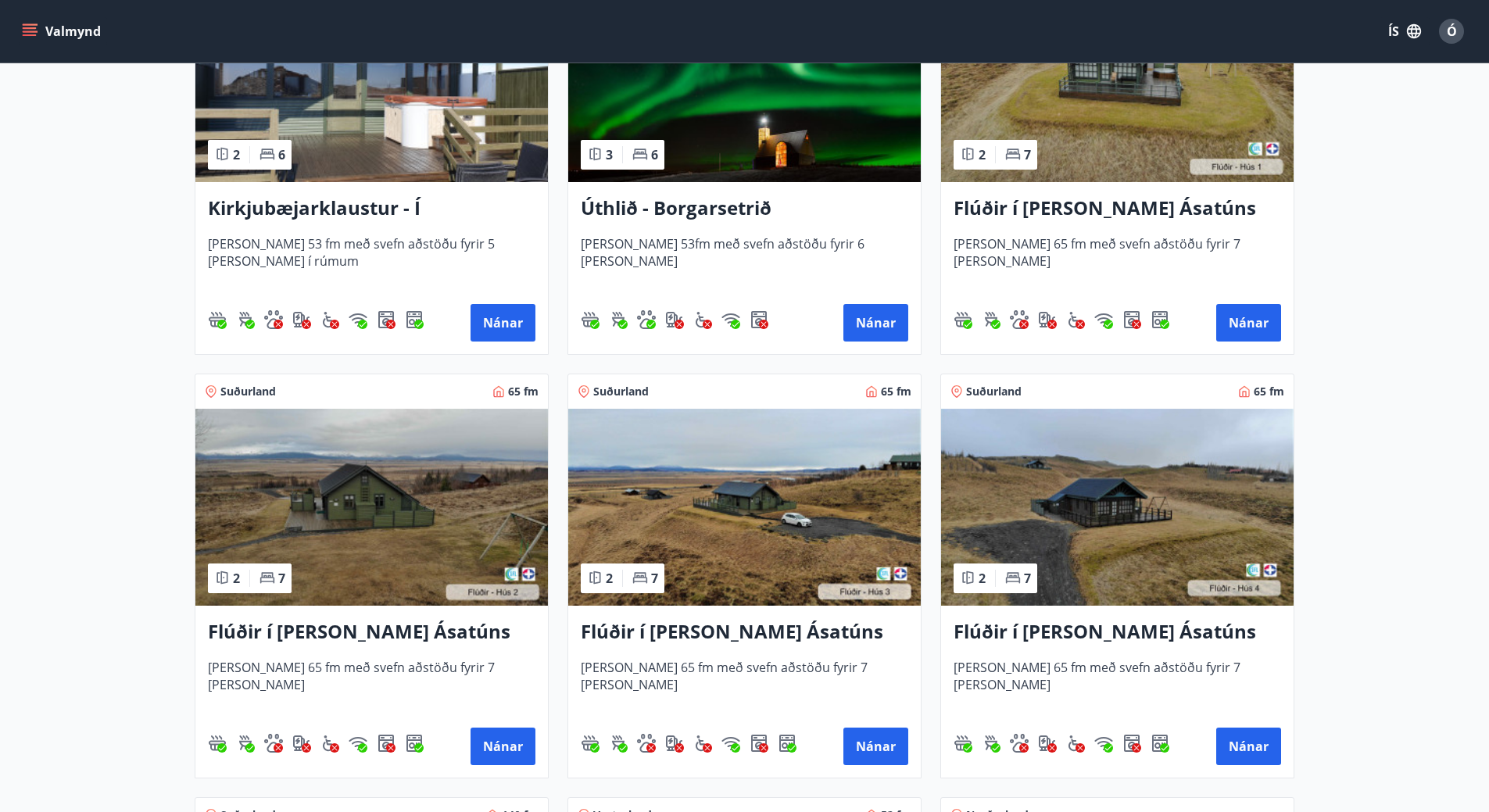
scroll to position [468, 0]
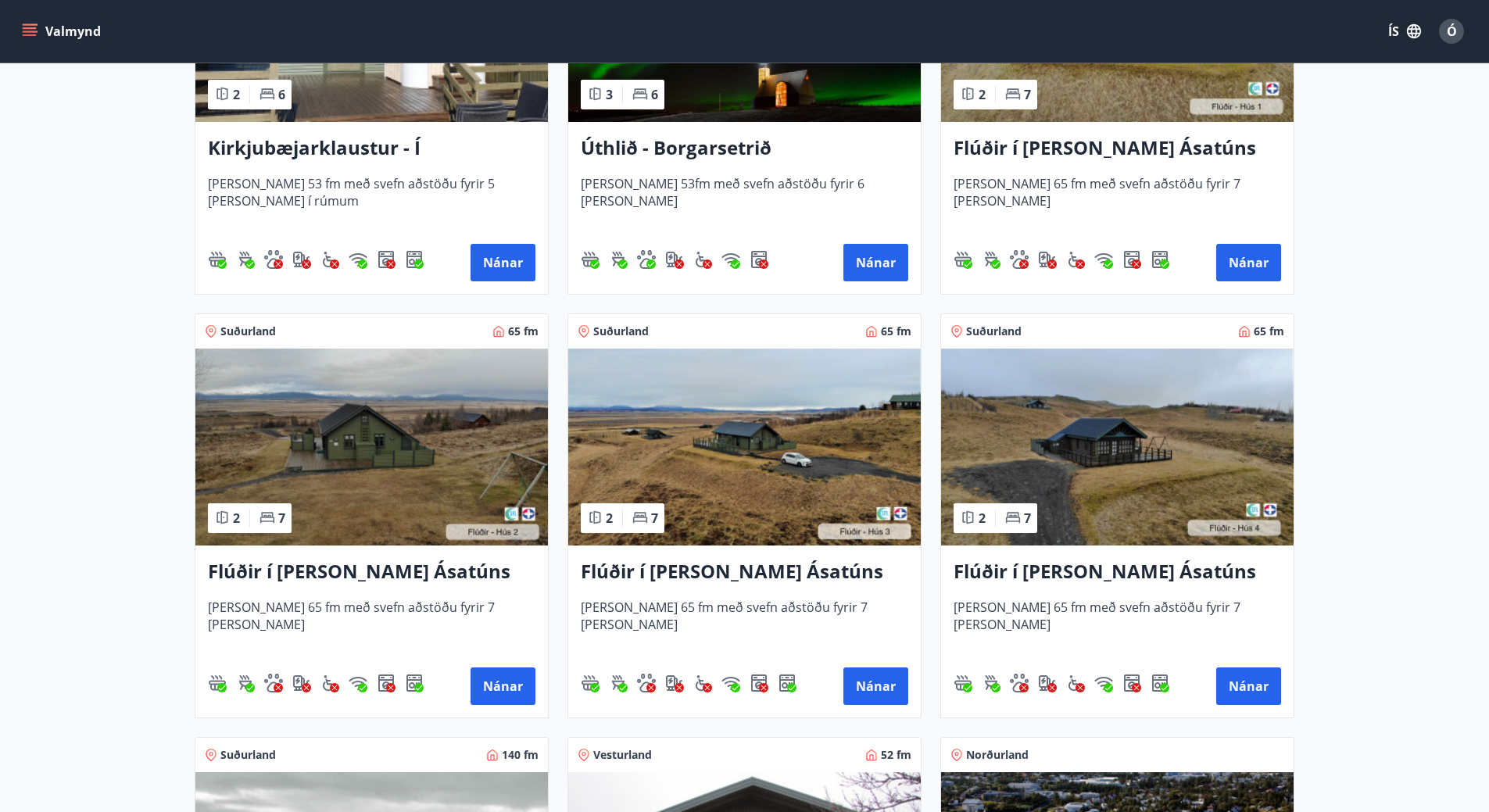
click at [769, 570] on h3 "Flúðir í [PERSON_NAME] Ásatúns hús 3 - í [GEOGRAPHIC_DATA]" at bounding box center [744, 571] width 327 height 28
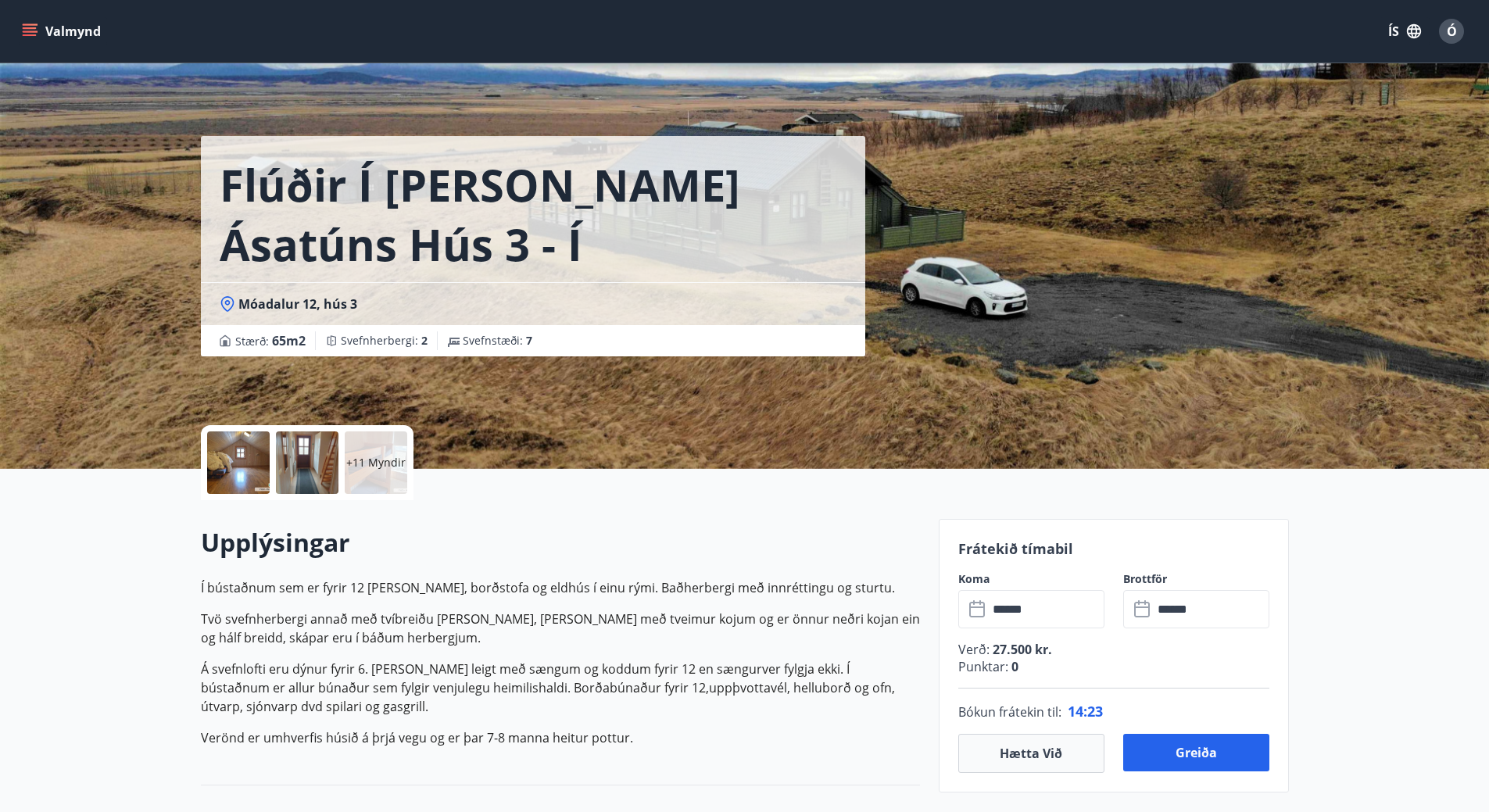
click at [230, 466] on div at bounding box center [238, 462] width 63 height 63
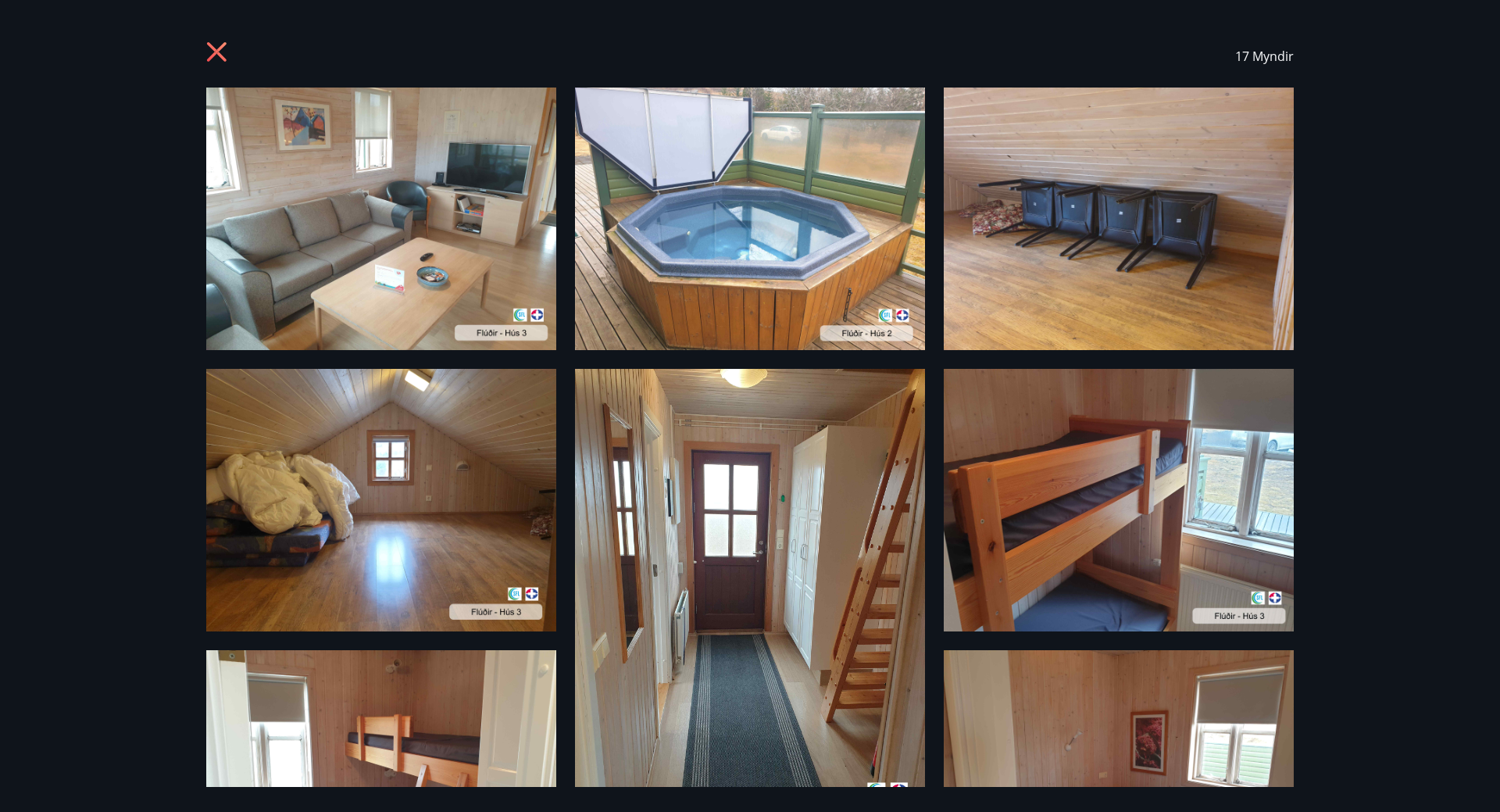
click at [213, 51] on icon at bounding box center [219, 54] width 25 height 25
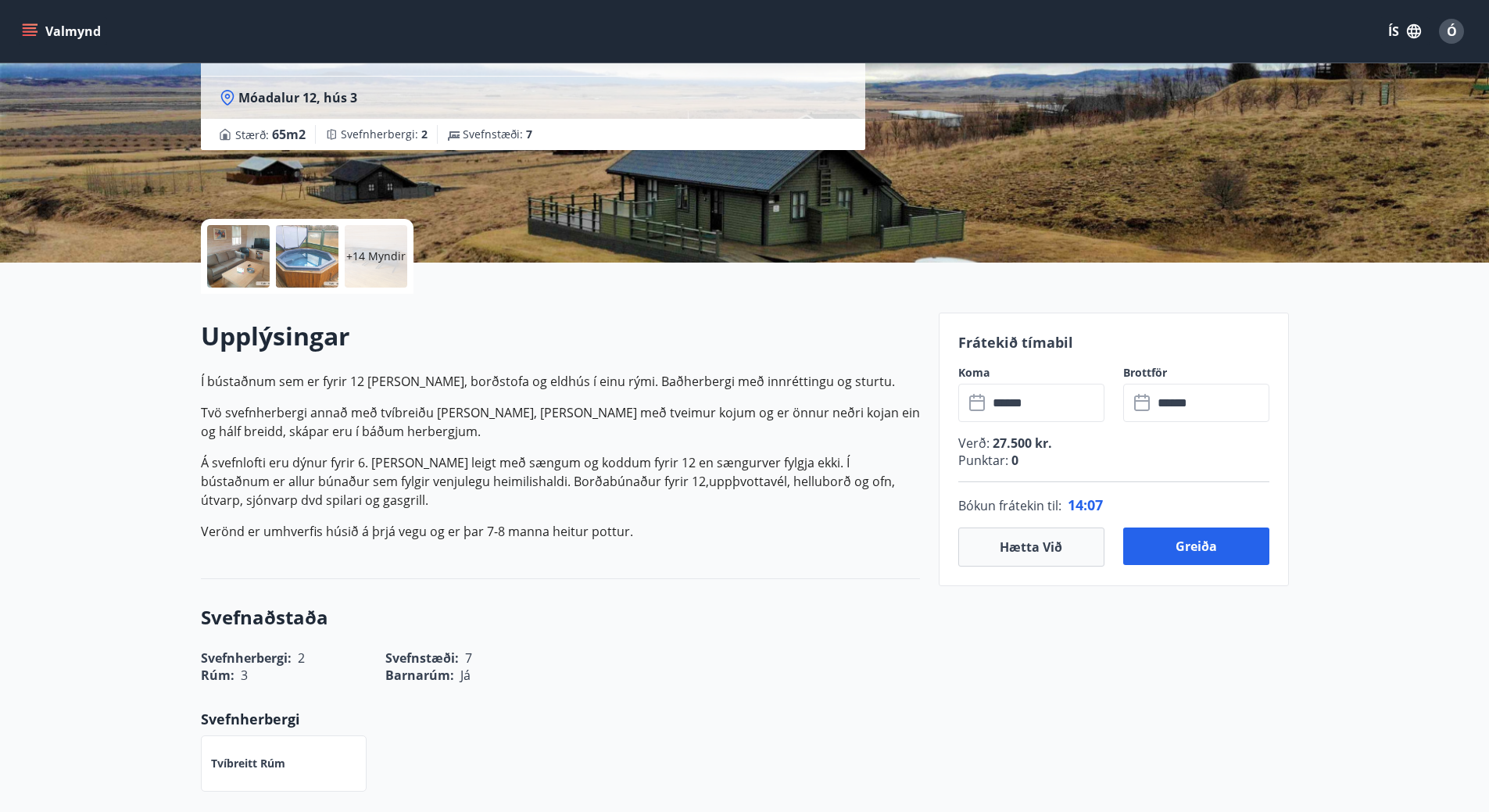
scroll to position [313, 0]
